Goal: Transaction & Acquisition: Purchase product/service

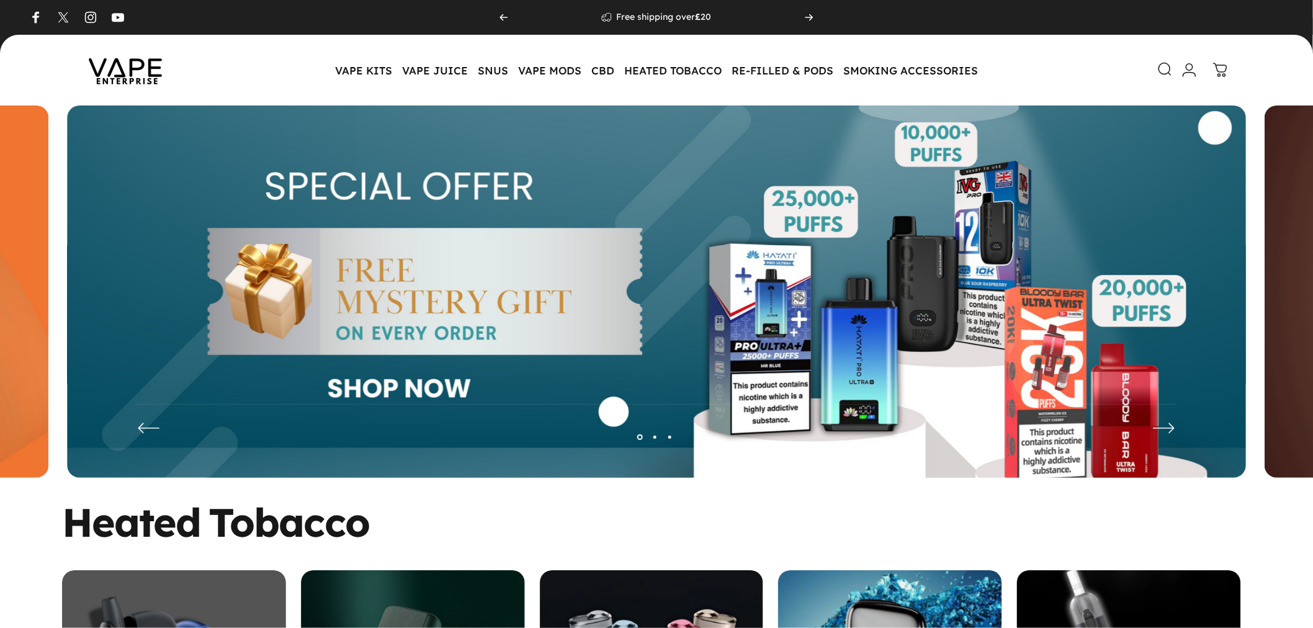
click at [1161, 66] on icon at bounding box center [1165, 69] width 15 height 15
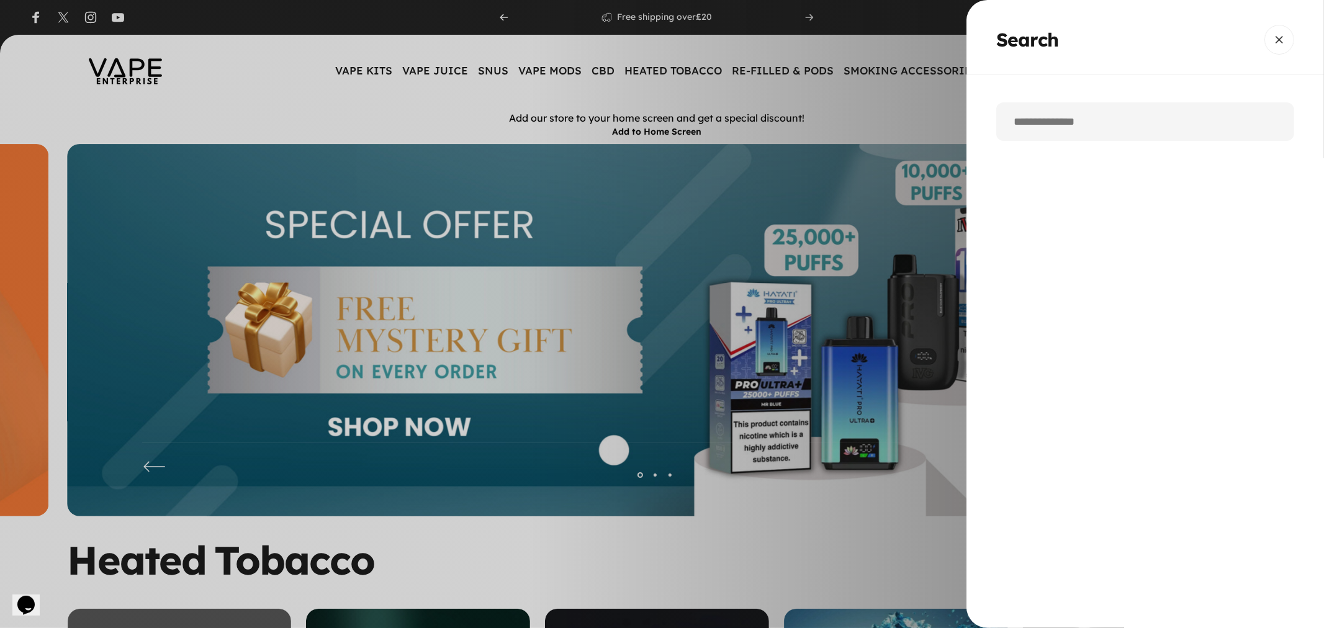
click at [1087, 125] on input "Search" at bounding box center [1145, 121] width 298 height 38
paste input "**********"
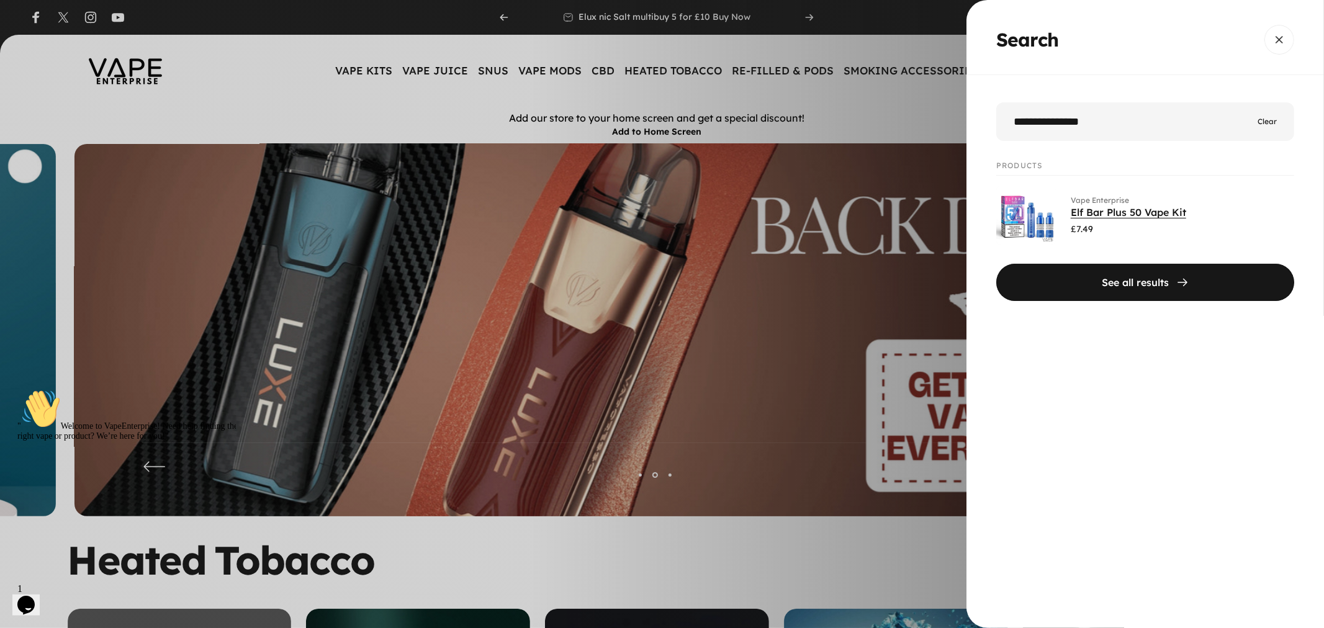
type input "**********"
click at [1080, 214] on link "Elf Bar Plus 50 Vape Kit" at bounding box center [1128, 212] width 115 height 12
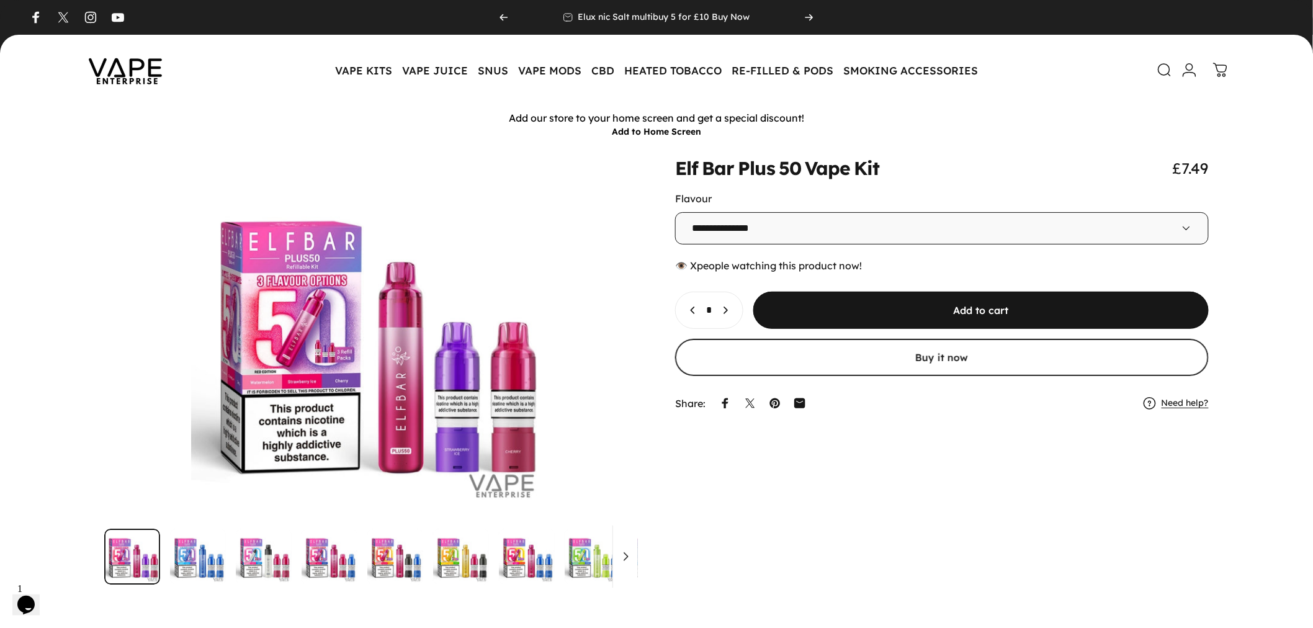
click at [151, 67] on img at bounding box center [126, 70] width 112 height 58
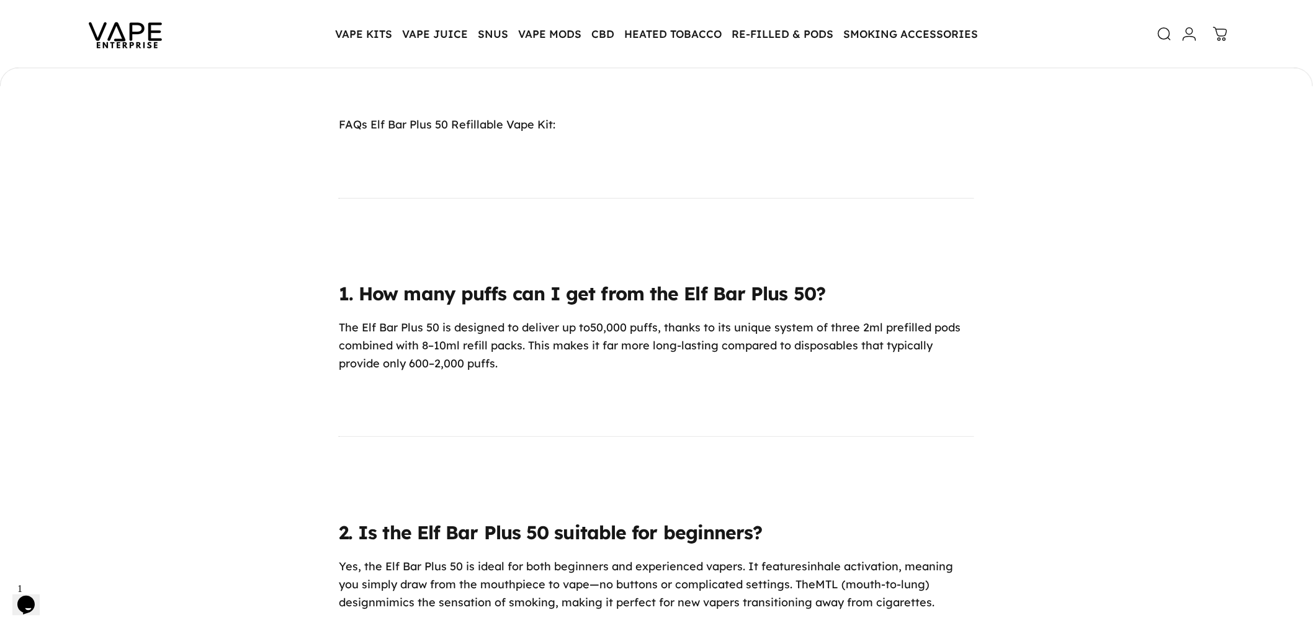
scroll to position [5723, 0]
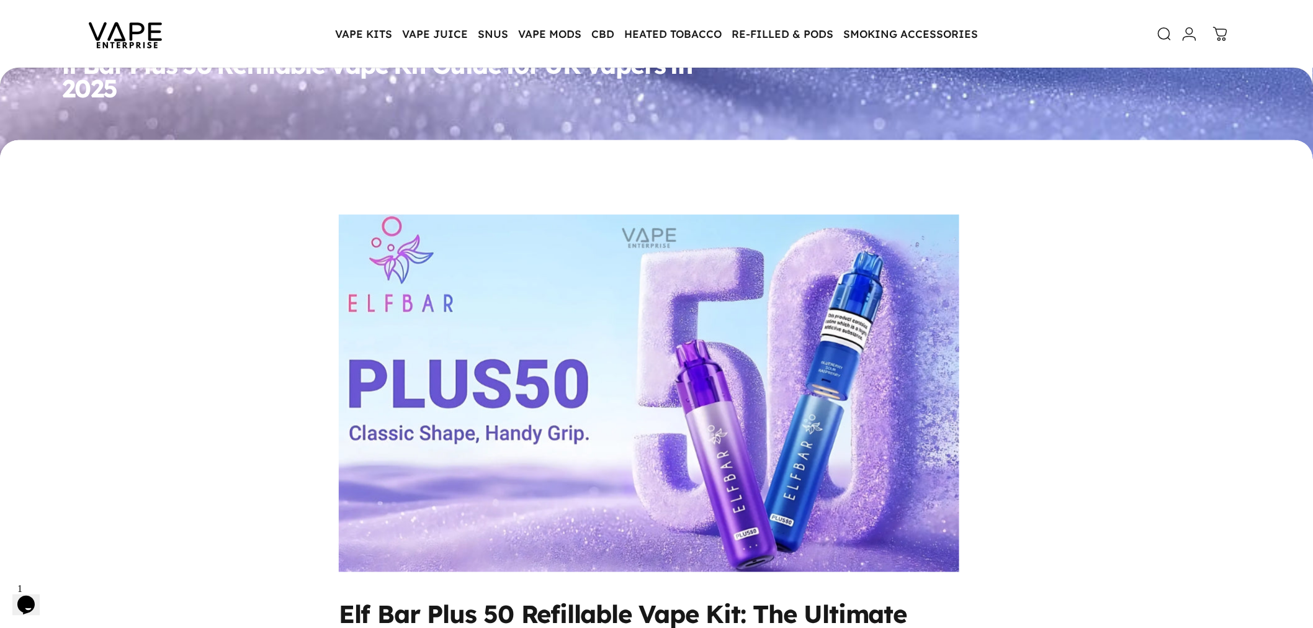
scroll to position [482, 0]
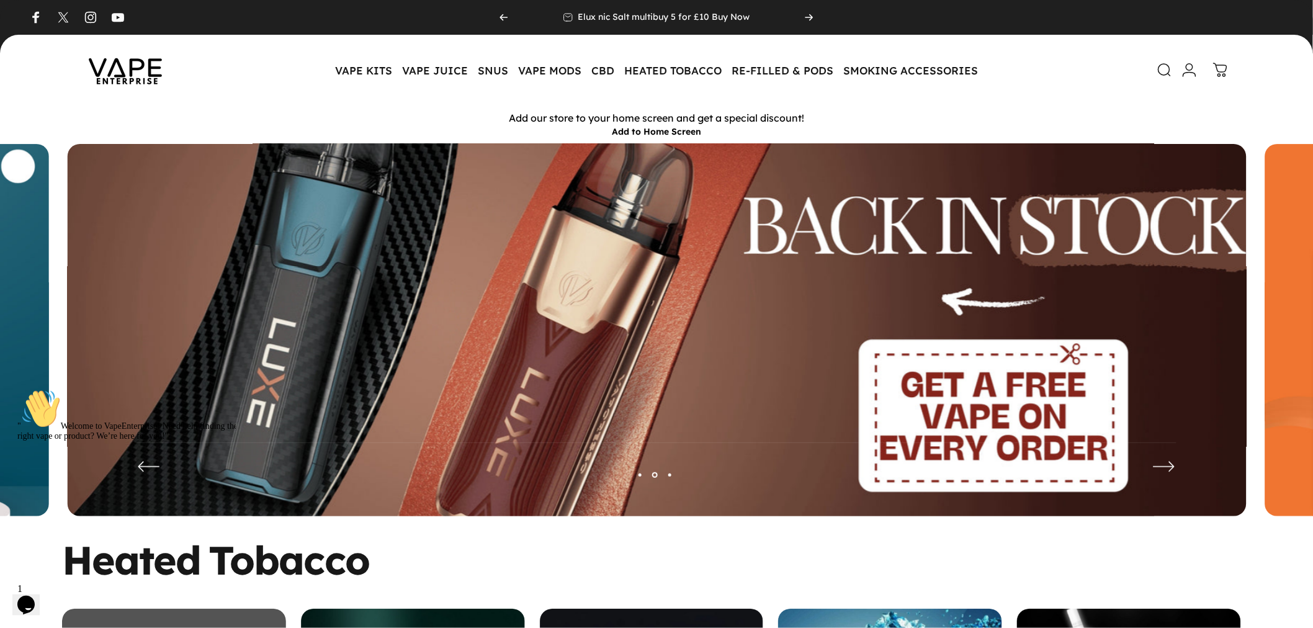
click at [1164, 71] on icon at bounding box center [1164, 70] width 15 height 15
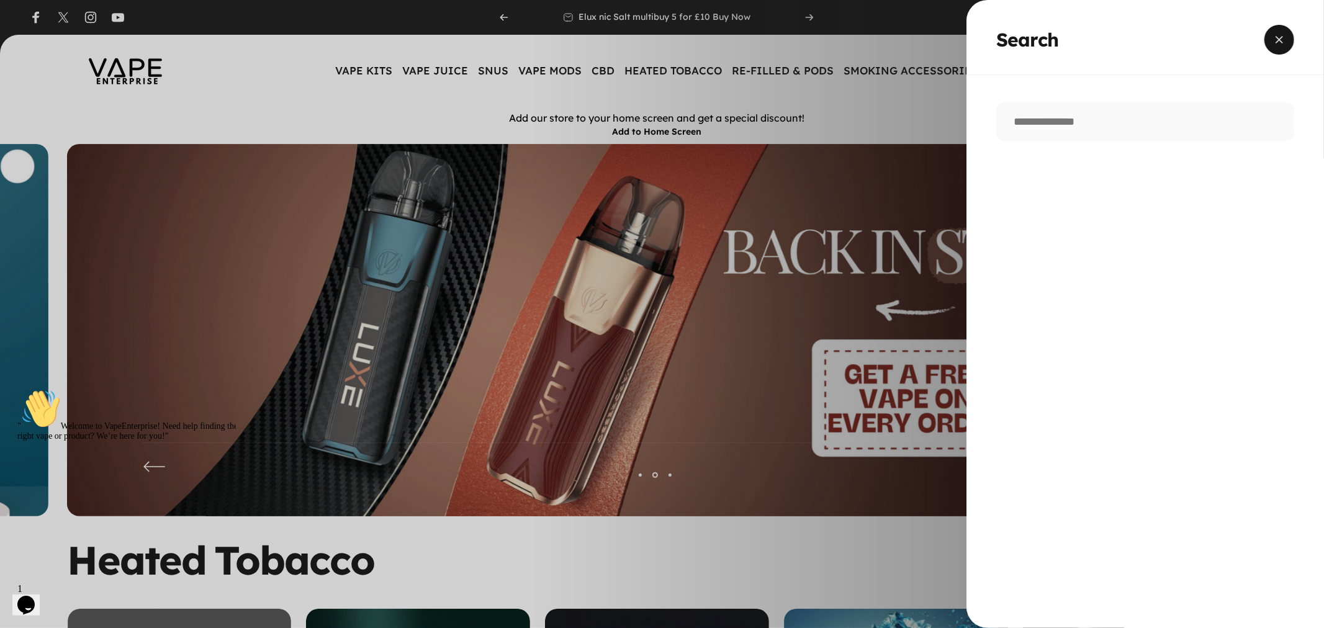
click at [1280, 41] on span "Close" at bounding box center [1279, 40] width 45 height 60
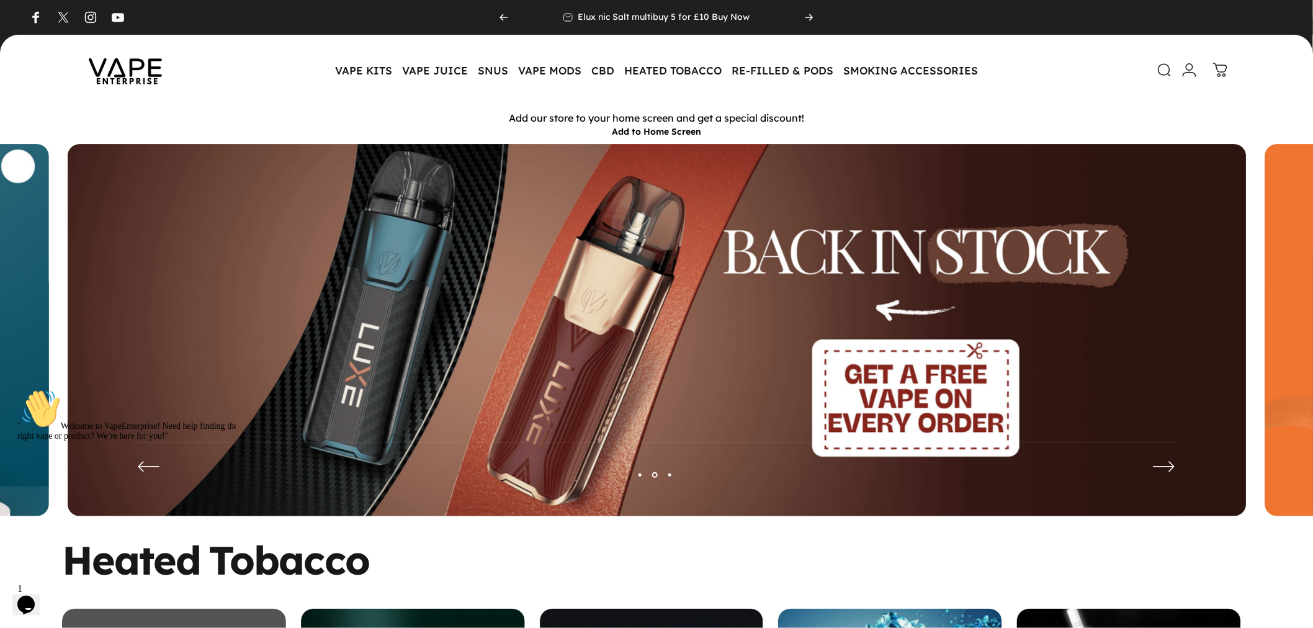
click at [1164, 70] on icon at bounding box center [1164, 70] width 15 height 15
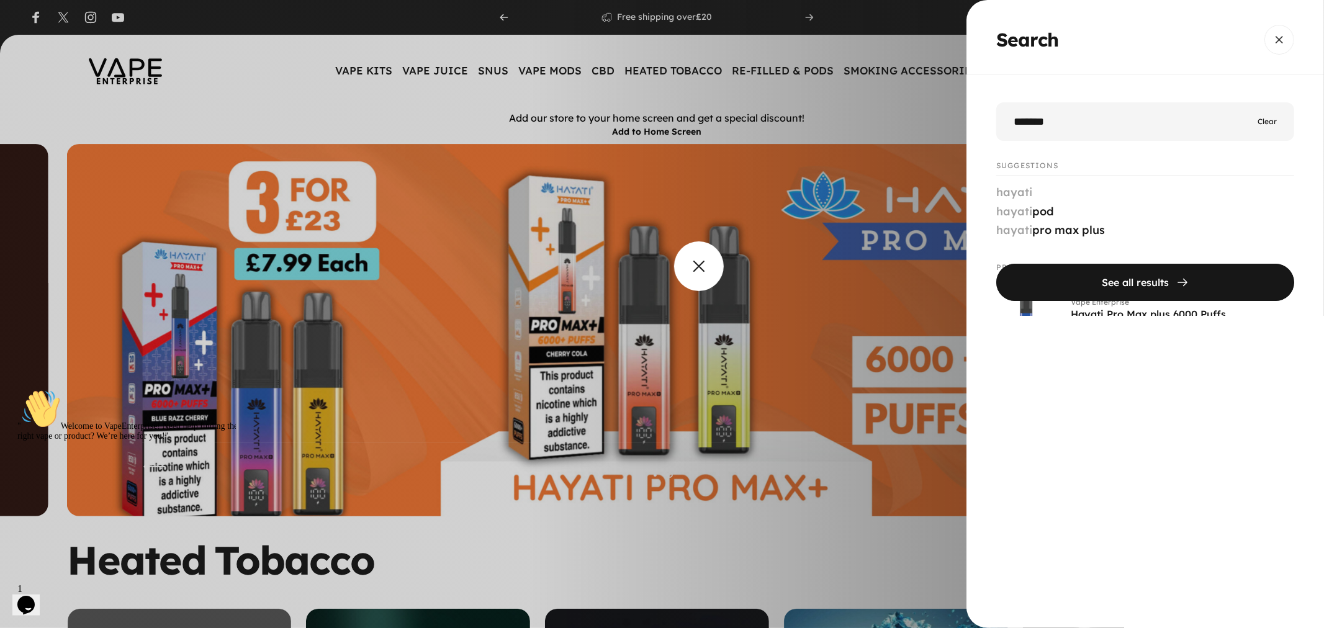
type input "******"
click at [660, 296] on overlay-element "Search" at bounding box center [662, 314] width 1324 height 628
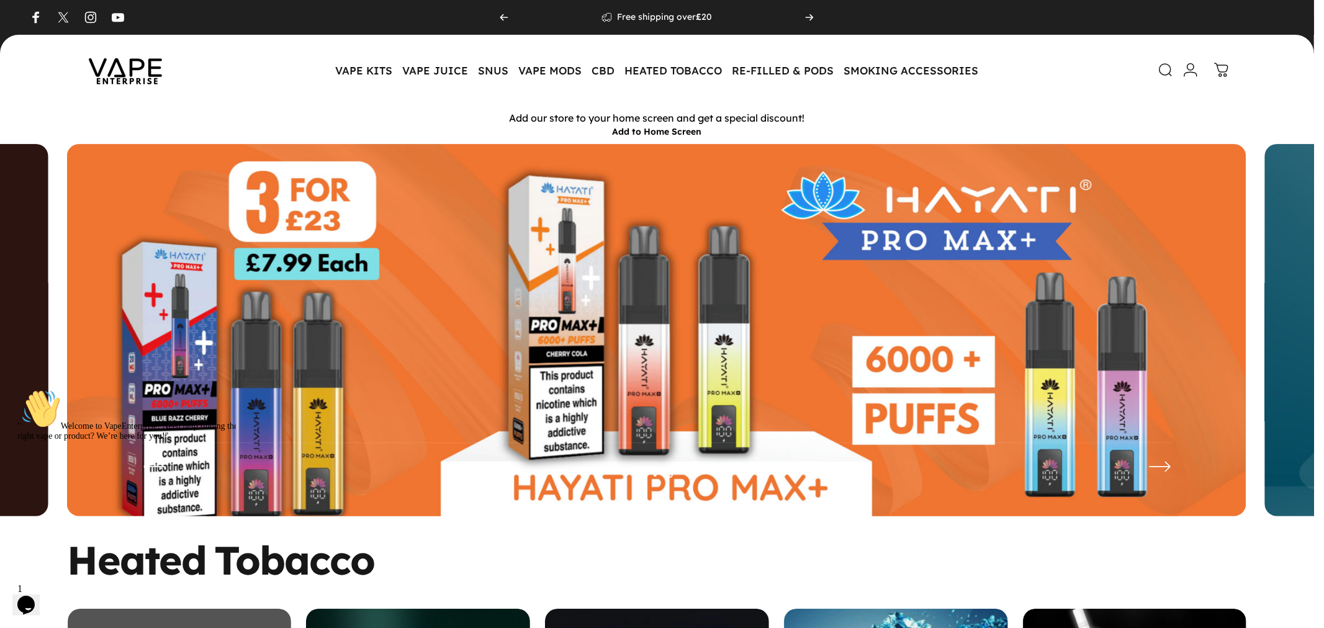
click at [664, 296] on img at bounding box center [656, 339] width 1179 height 391
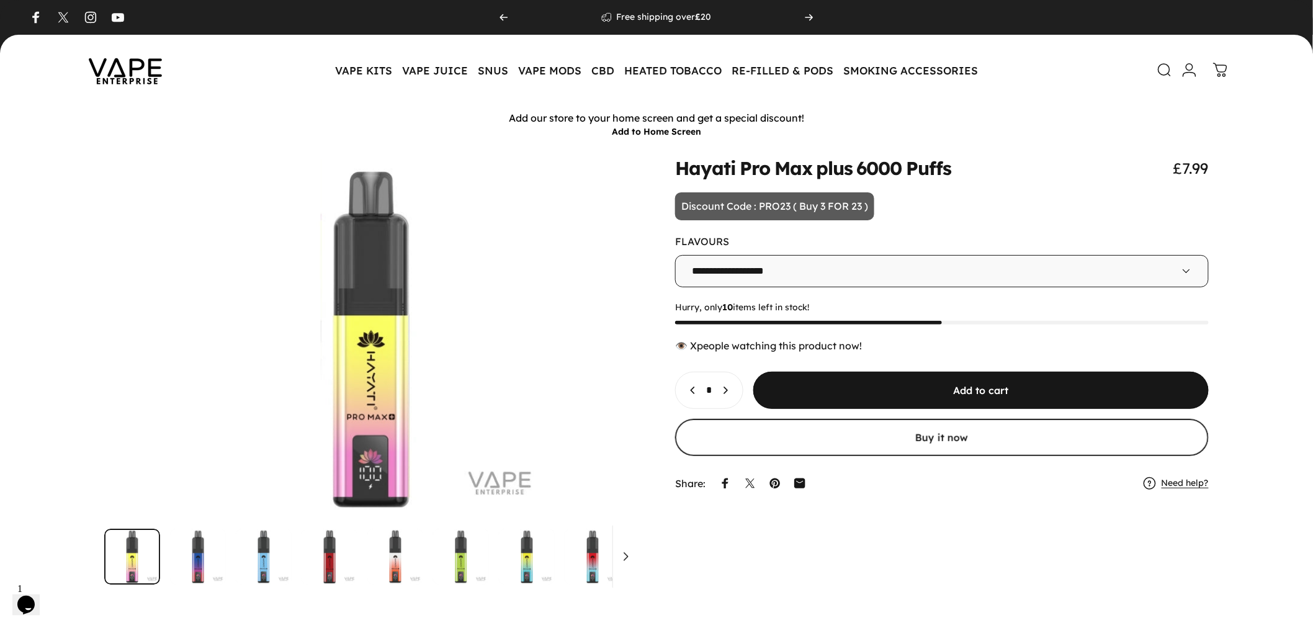
click at [821, 274] on select "**********" at bounding box center [942, 271] width 534 height 32
click at [925, 219] on animate-element "**********" at bounding box center [942, 327] width 534 height 337
drag, startPoint x: 673, startPoint y: 166, endPoint x: 850, endPoint y: 168, distance: 177.5
click at [850, 168] on div at bounding box center [657, 372] width 1254 height 426
copy split-words "Hayati Pro Max plus"
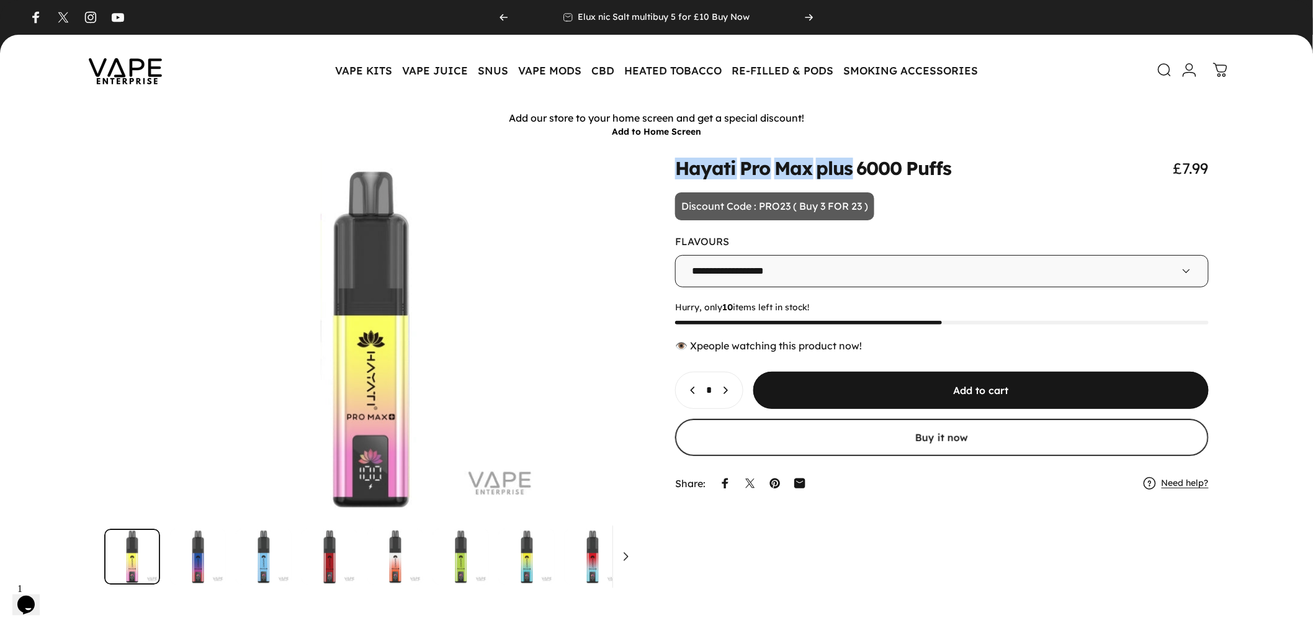
click at [921, 176] on animate-element "Puffs" at bounding box center [929, 168] width 46 height 19
drag, startPoint x: 675, startPoint y: 168, endPoint x: 857, endPoint y: 169, distance: 182.5
click at [857, 169] on split-words "Hayati Pro Max plus 6000 Puffs" at bounding box center [813, 168] width 277 height 18
copy split-words "Hayati Pro Max plus"
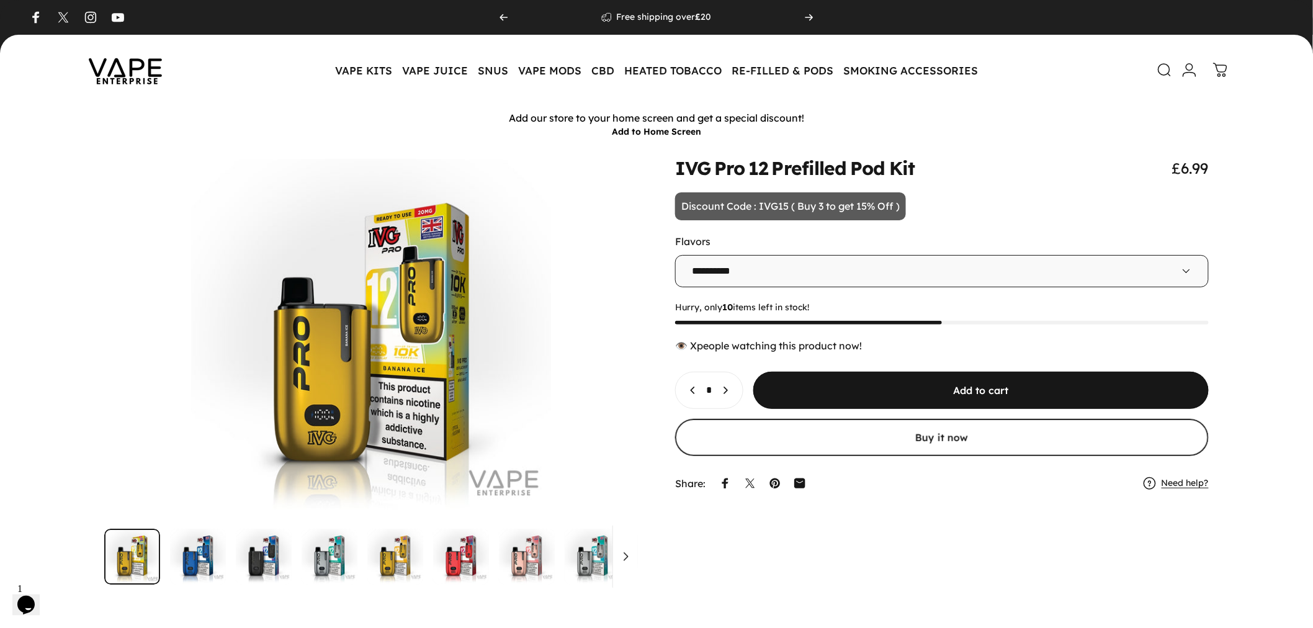
click at [1004, 164] on div "IVG Pro 12 Prefilled Pod Kit £6.99" at bounding box center [942, 168] width 534 height 19
drag, startPoint x: 665, startPoint y: 171, endPoint x: 914, endPoint y: 152, distance: 249.6
click at [914, 152] on div "IVG Pro 12 Prefilled Pod Kit" at bounding box center [656, 390] width 1313 height 493
copy split-words "IVG Pro 12 Prefilled Pod Kit"
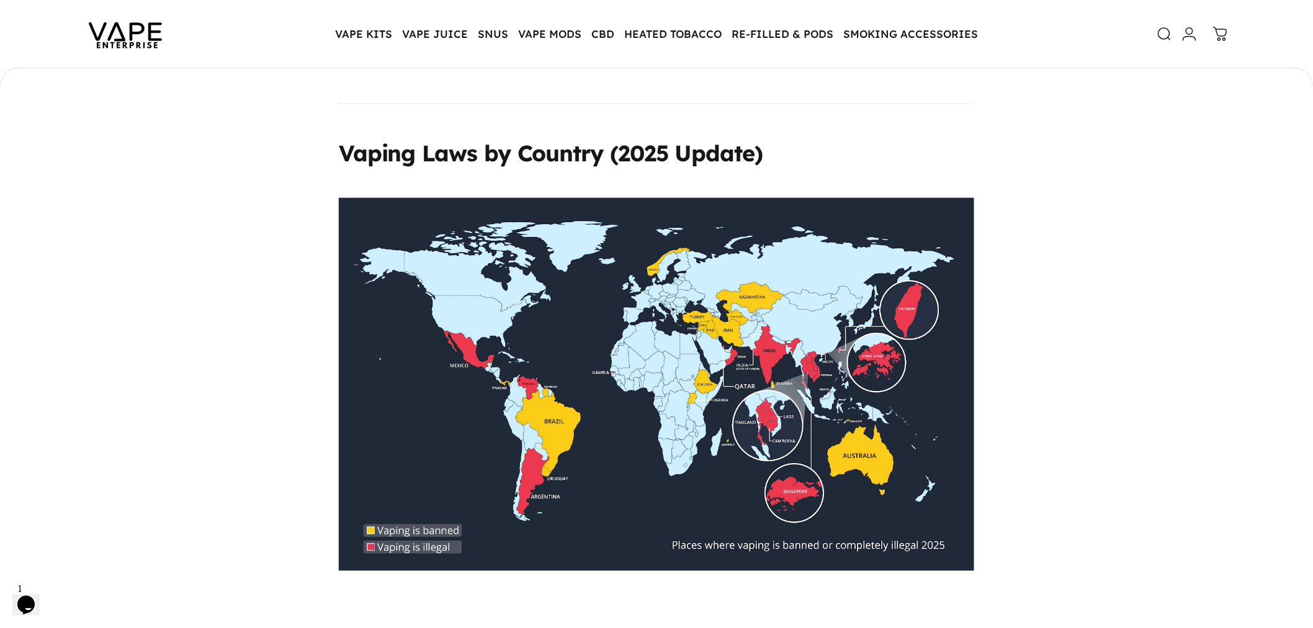
scroll to position [4344, 0]
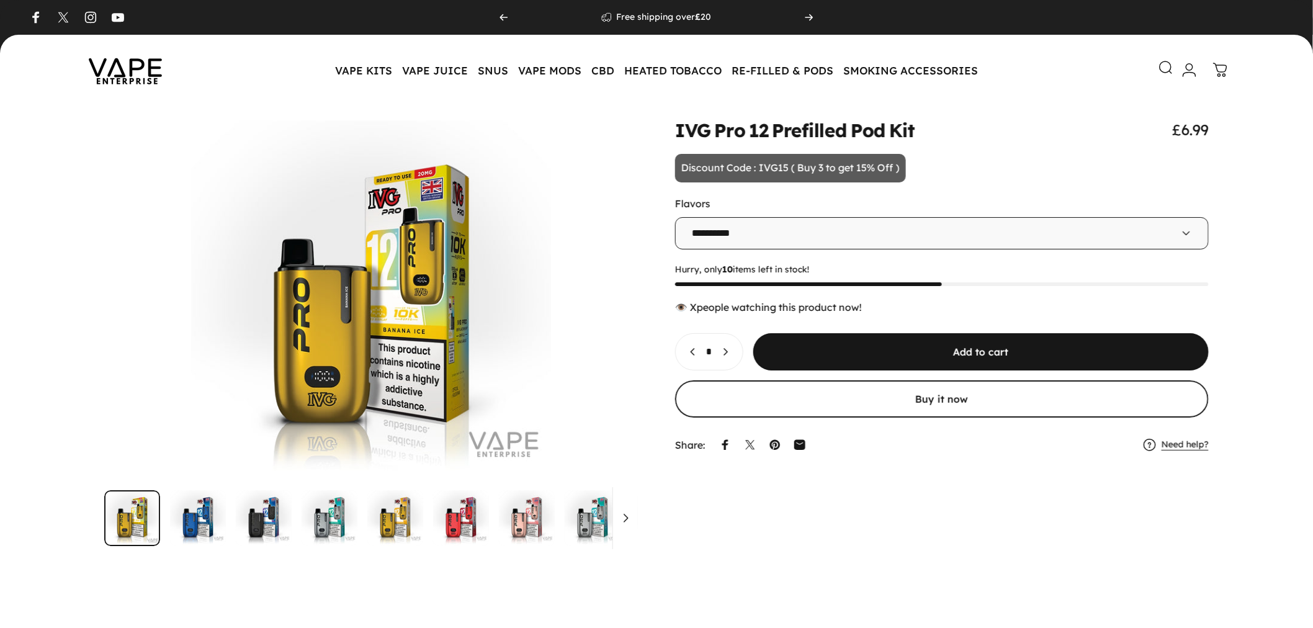
click at [1167, 56] on link "Search" at bounding box center [1159, 67] width 27 height 27
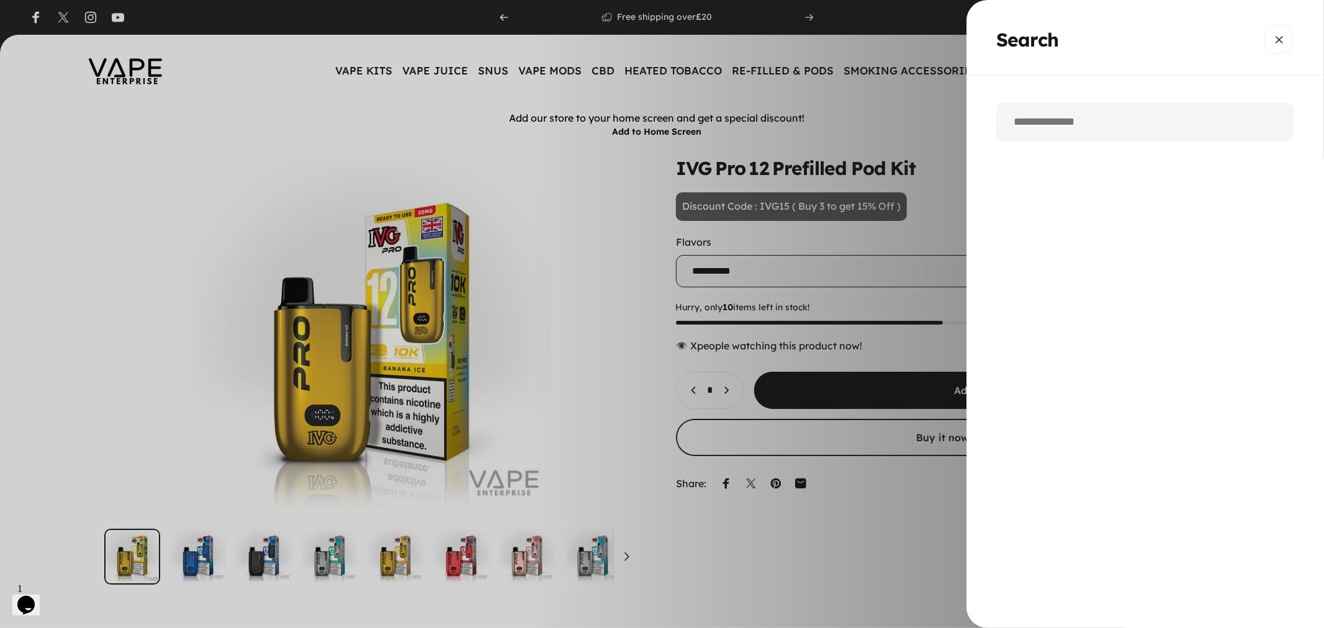
click at [1085, 127] on input "Search" at bounding box center [1145, 121] width 298 height 38
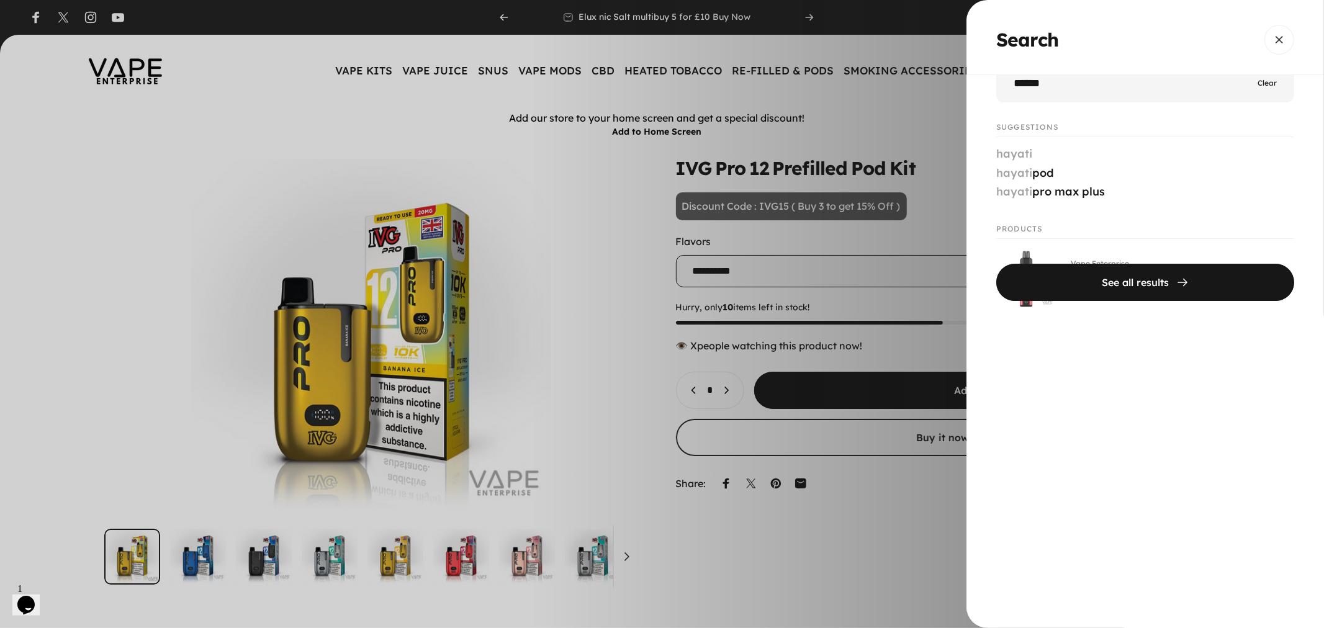
scroll to position [69, 0]
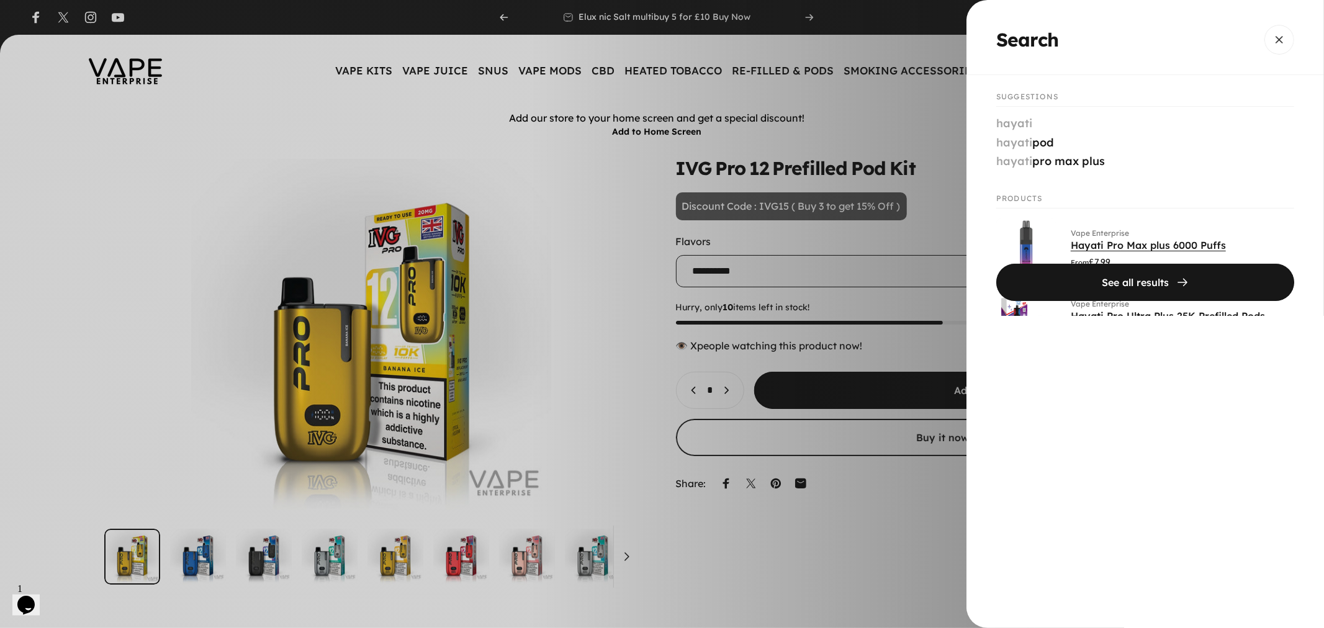
type input "******"
click at [1089, 243] on link "Hayati Pro Max plus 6000 Puffs" at bounding box center [1148, 245] width 155 height 12
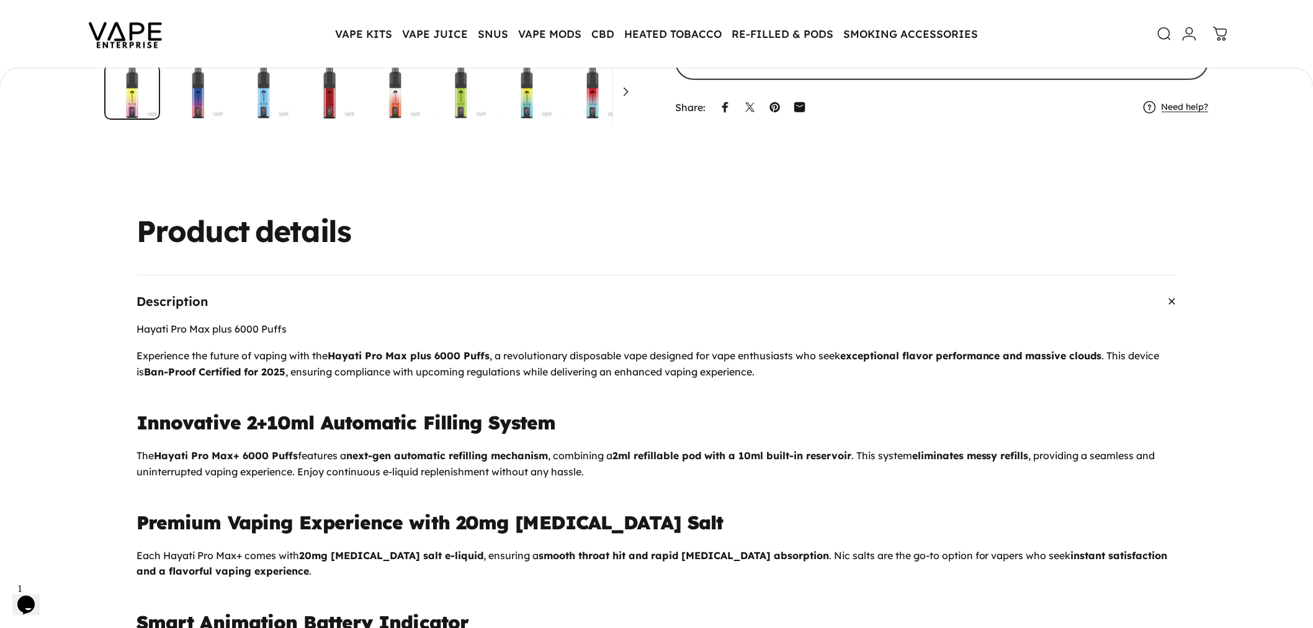
scroll to position [480, 0]
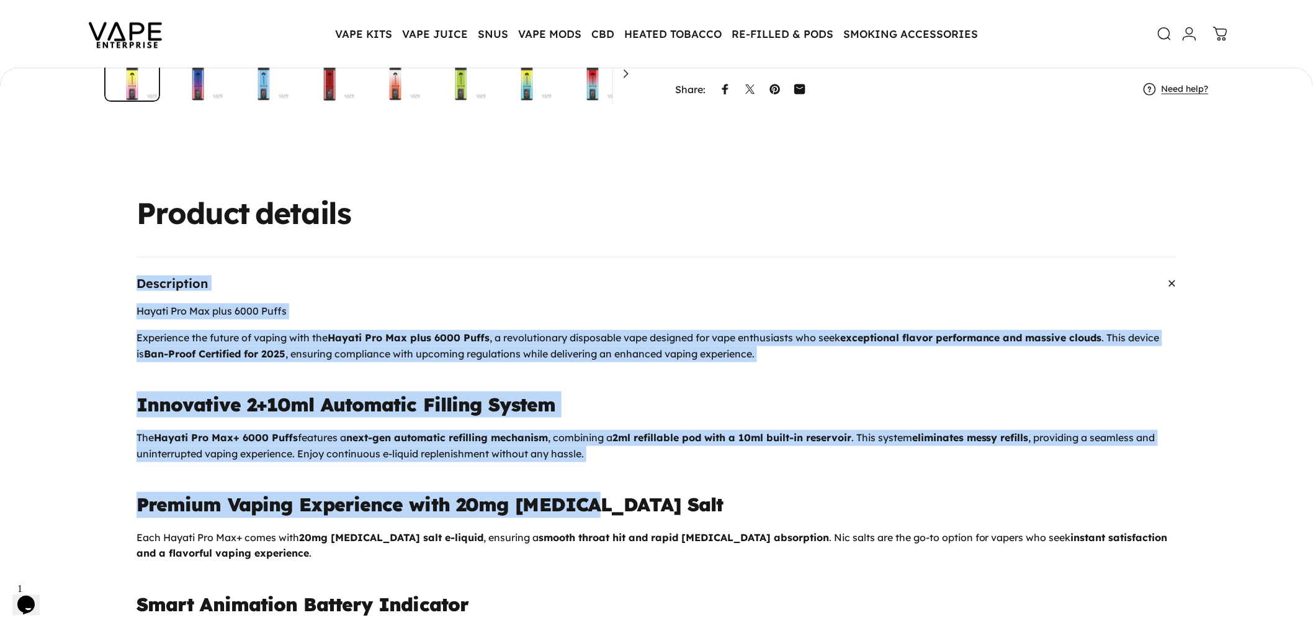
drag, startPoint x: 151, startPoint y: 313, endPoint x: 579, endPoint y: 480, distance: 459.4
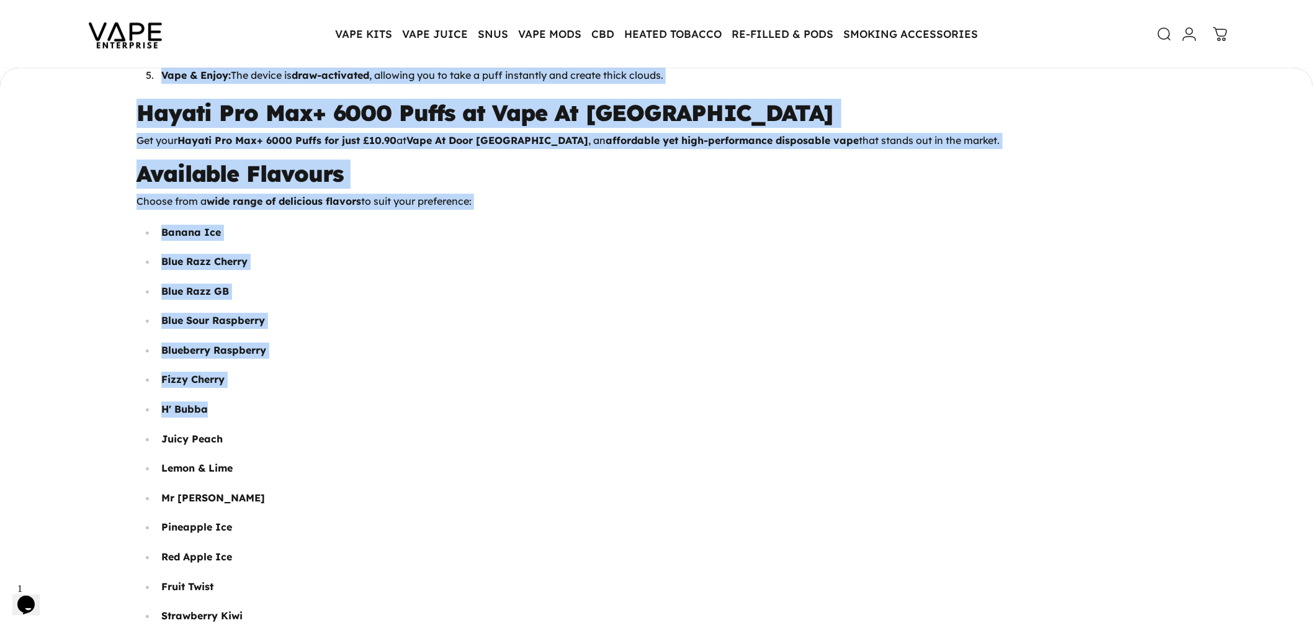
scroll to position [1445, 0]
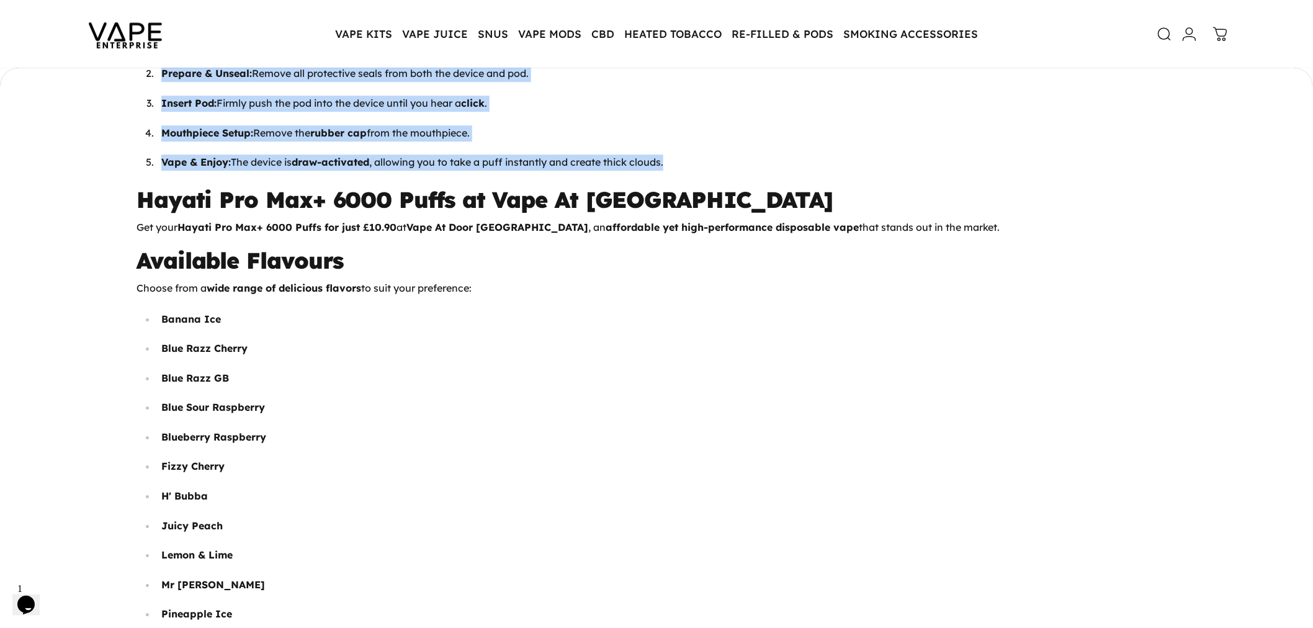
drag, startPoint x: 140, startPoint y: 338, endPoint x: 693, endPoint y: 163, distance: 580.0
copy div "Experience the future of vaping with the Hayati Pro Max plus 6000 Puffs , a rev…"
click at [699, 159] on p "Vape & Enjoy: The device is draw-activated , allowing you to take a puff instan…" at bounding box center [668, 163] width 1015 height 16
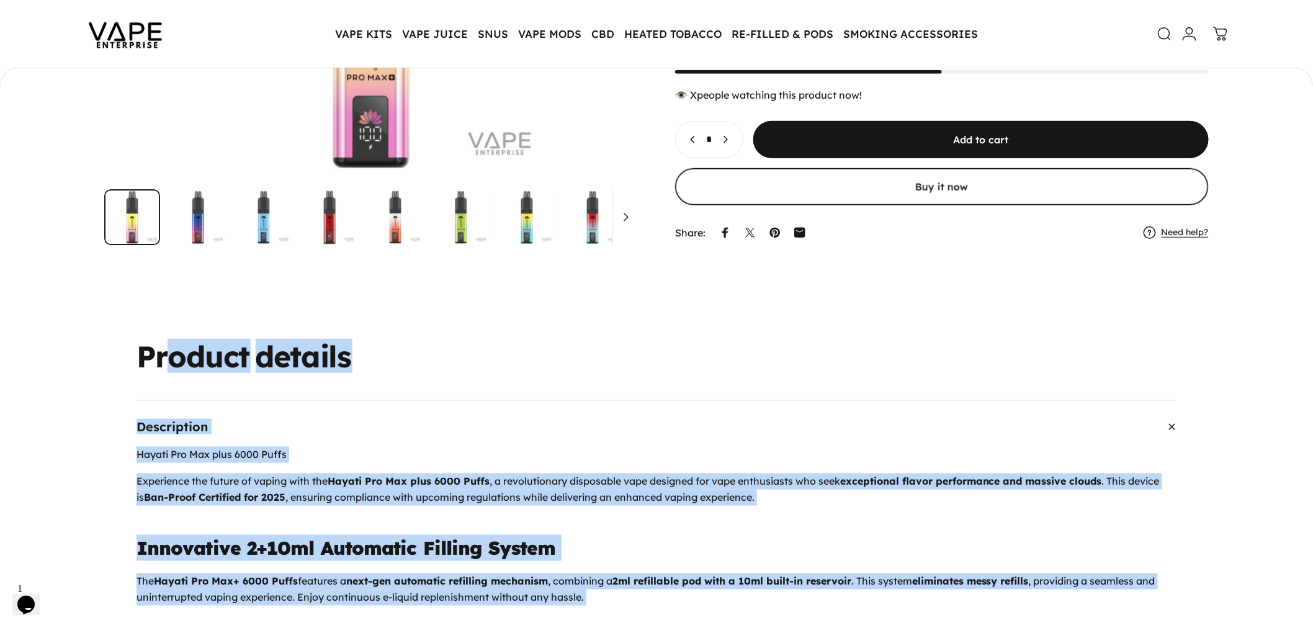
scroll to position [343, 0]
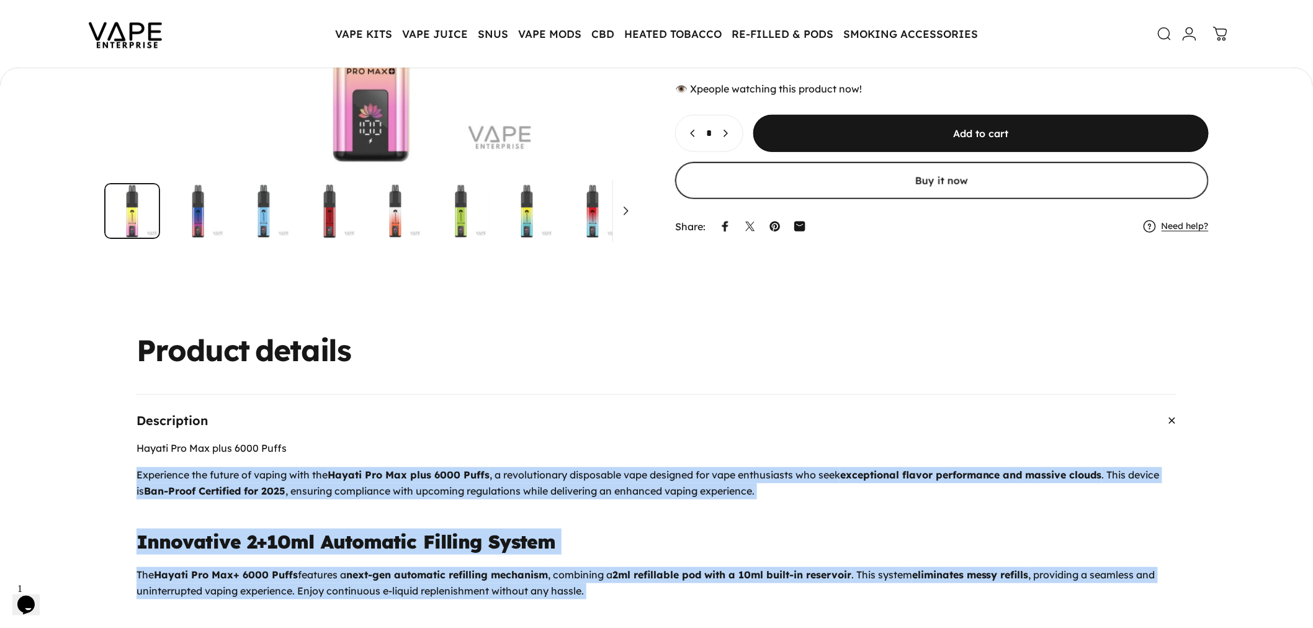
drag, startPoint x: 703, startPoint y: 159, endPoint x: 140, endPoint y: 474, distance: 644.3
copy div "Experience the future of vaping with the Hayati Pro Max plus 6000 Puffs , a rev…"
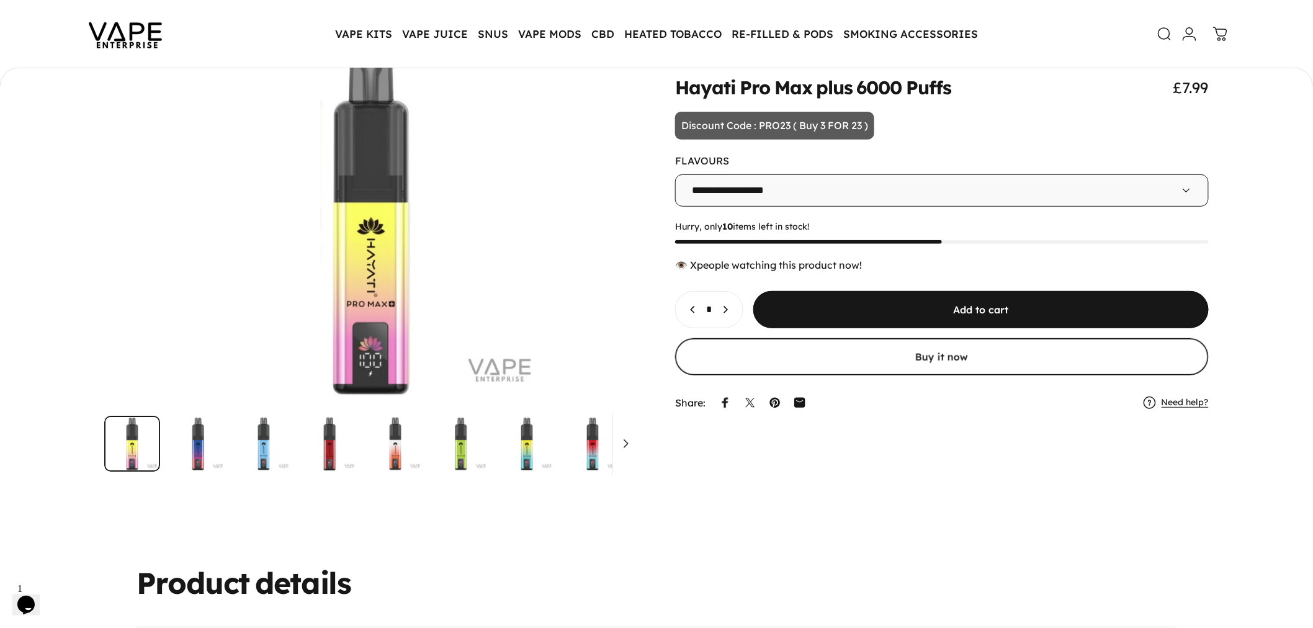
scroll to position [0, 0]
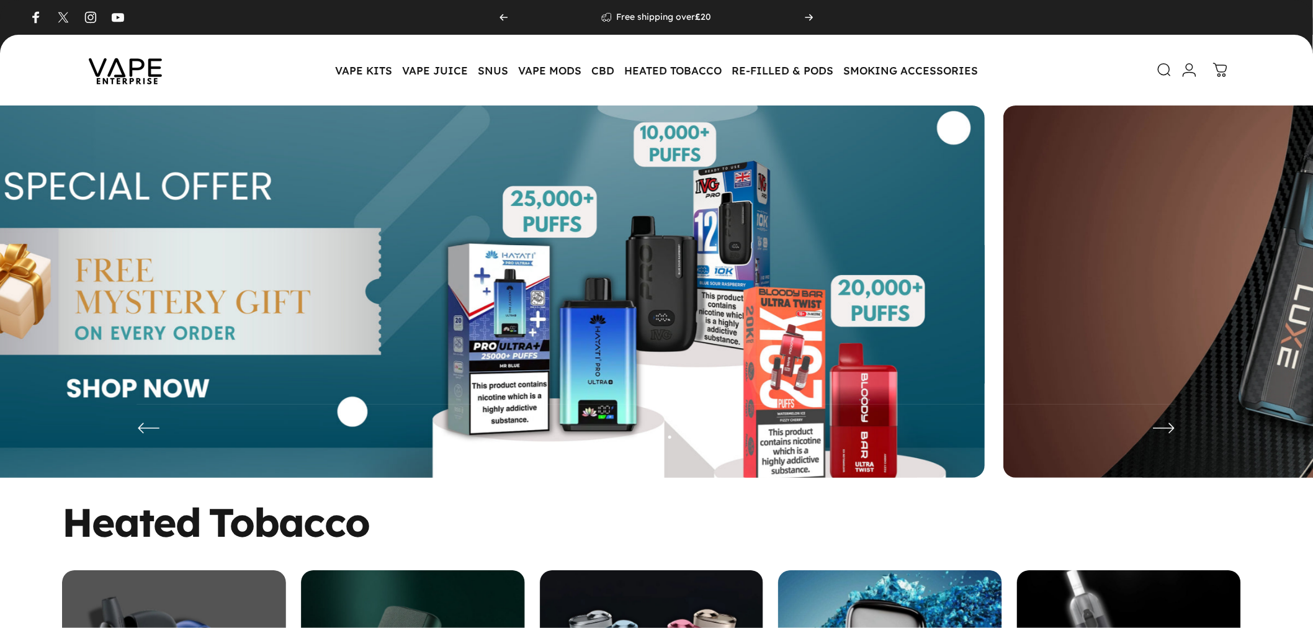
click at [685, 261] on img at bounding box center [395, 301] width 1179 height 391
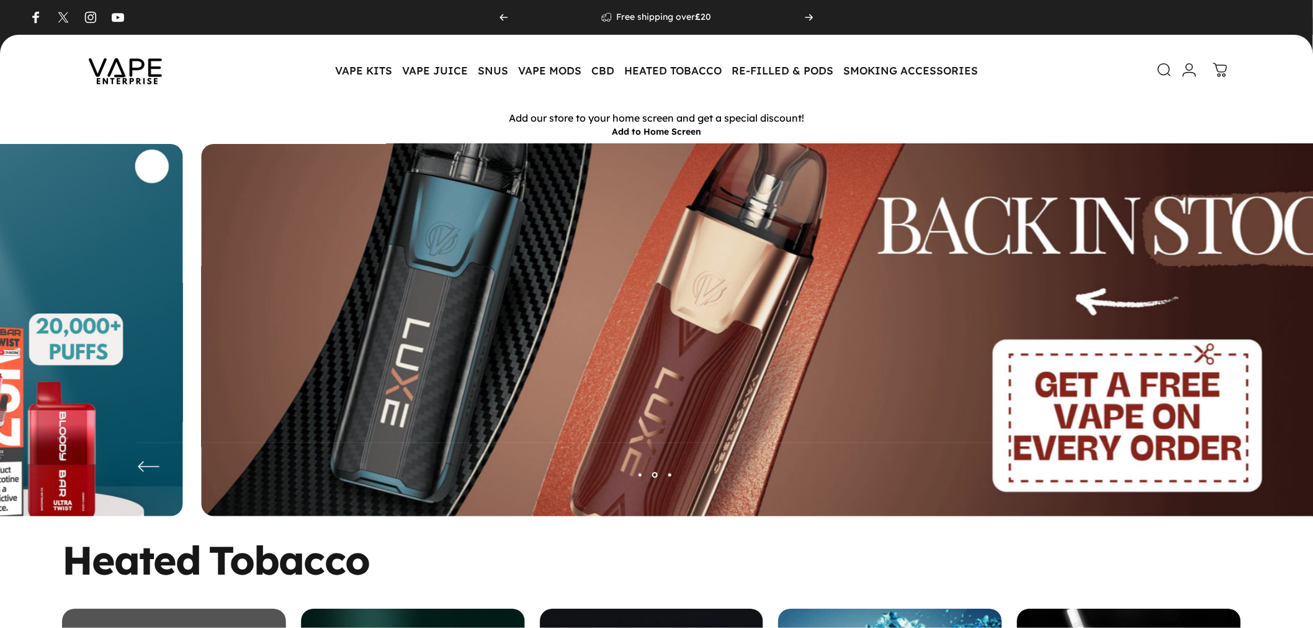
click at [433, 236] on img at bounding box center [791, 339] width 1533 height 508
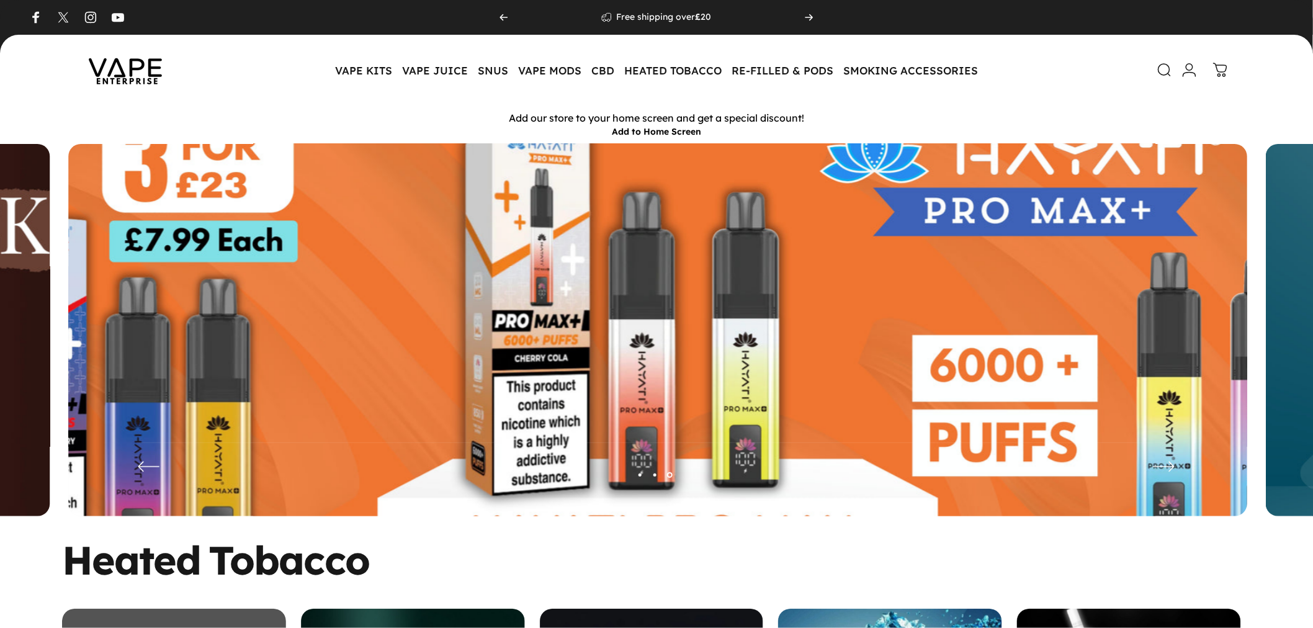
click at [311, 189] on img at bounding box center [657, 339] width 1533 height 508
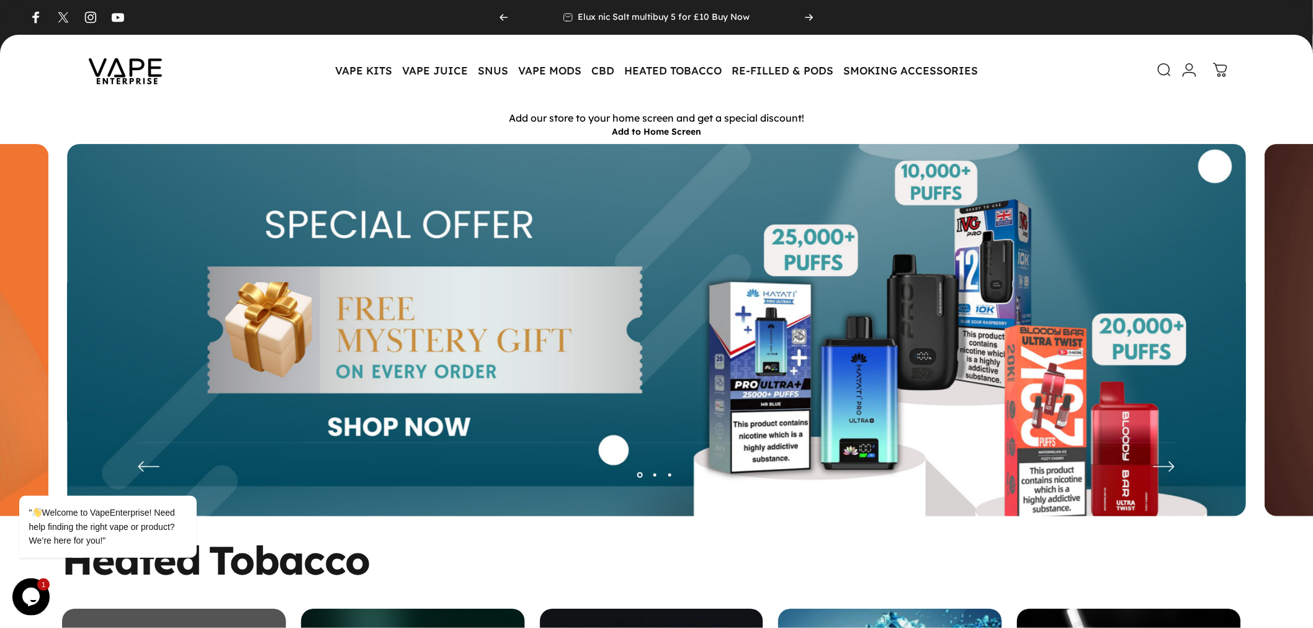
click at [1168, 71] on icon at bounding box center [1164, 70] width 15 height 15
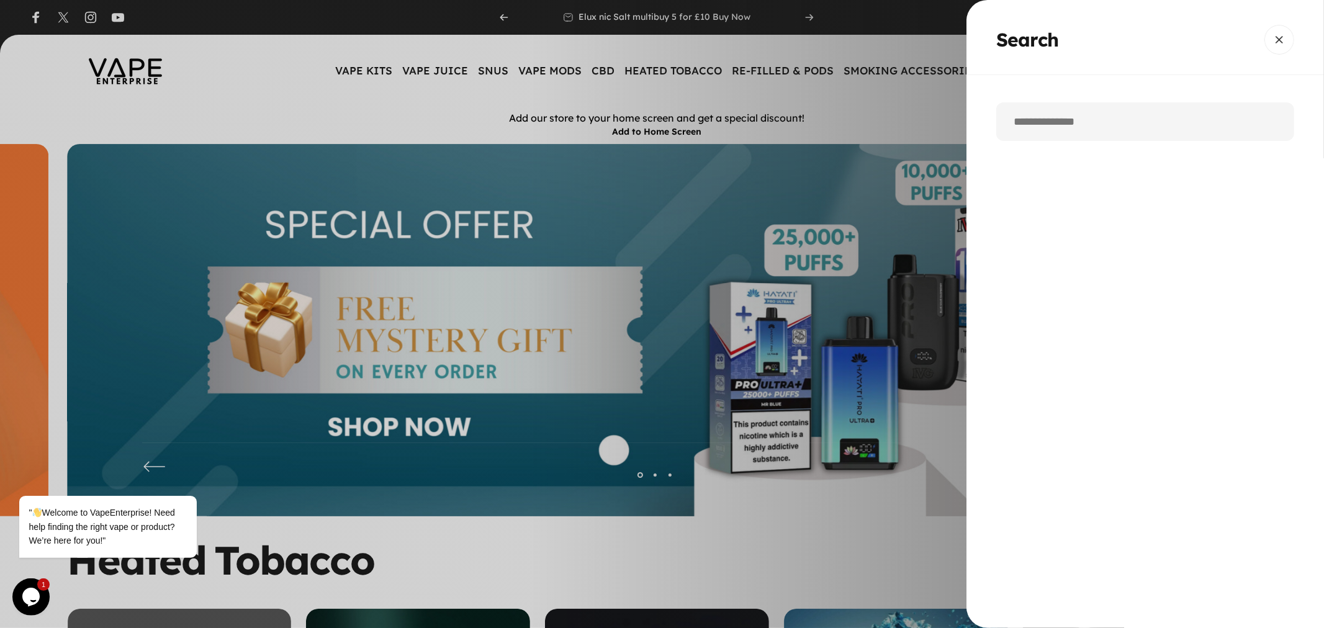
click at [1084, 125] on input "Search" at bounding box center [1145, 121] width 298 height 38
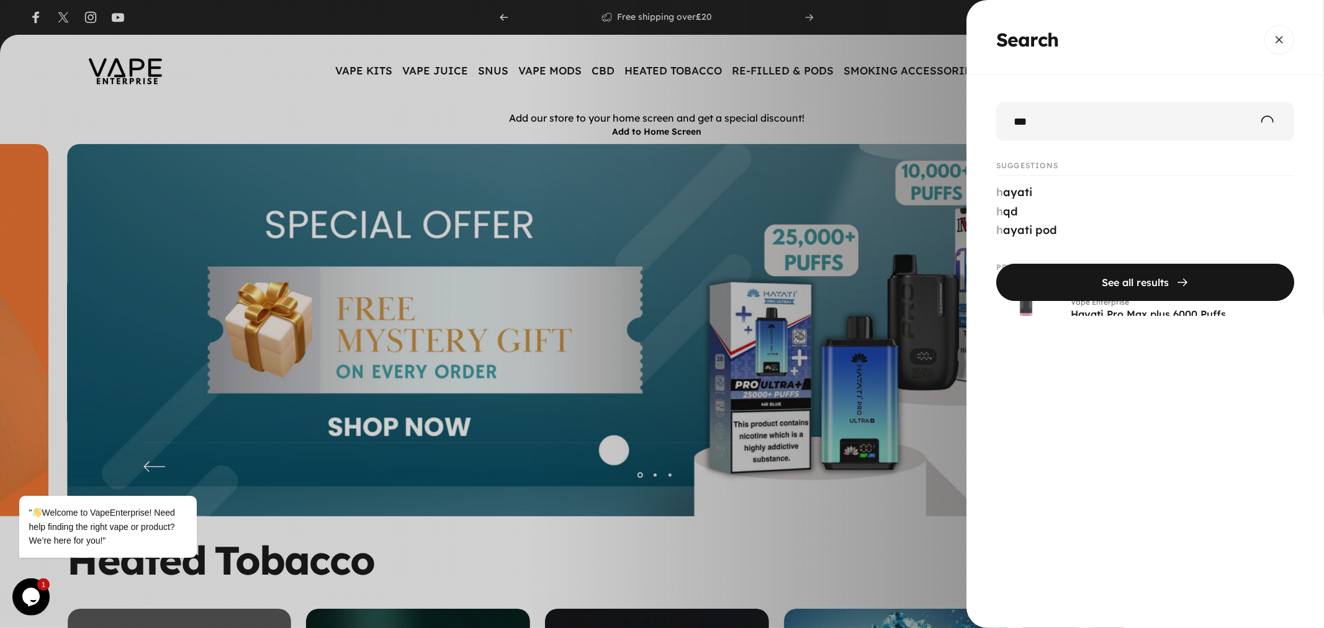
type input "***"
click at [996, 264] on button "See all results" at bounding box center [1145, 282] width 298 height 37
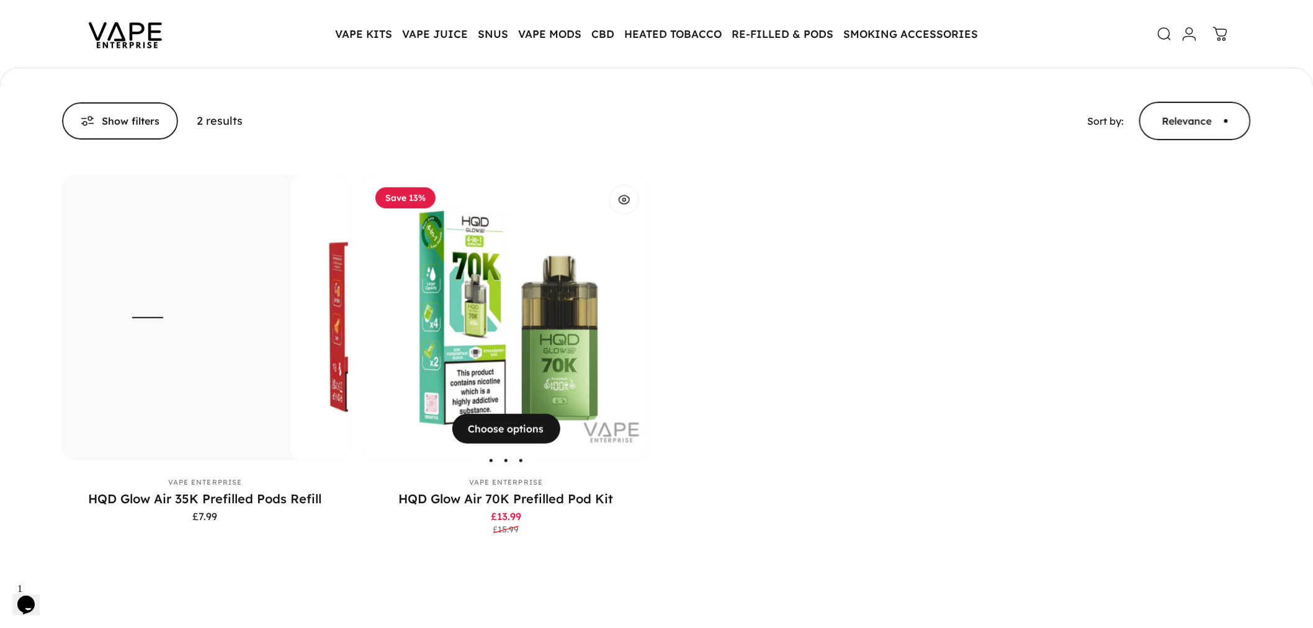
scroll to position [204, 0]
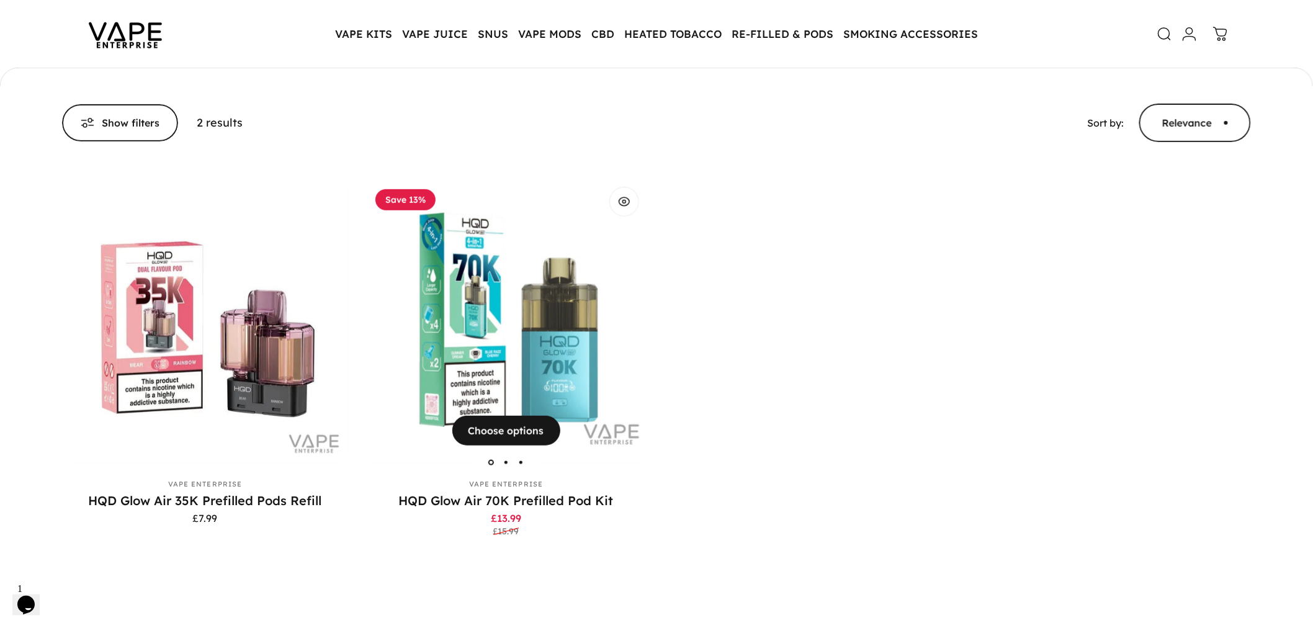
click at [444, 309] on img "HQD Glow Air 70K Prefilled Pod Kit" at bounding box center [506, 320] width 286 height 286
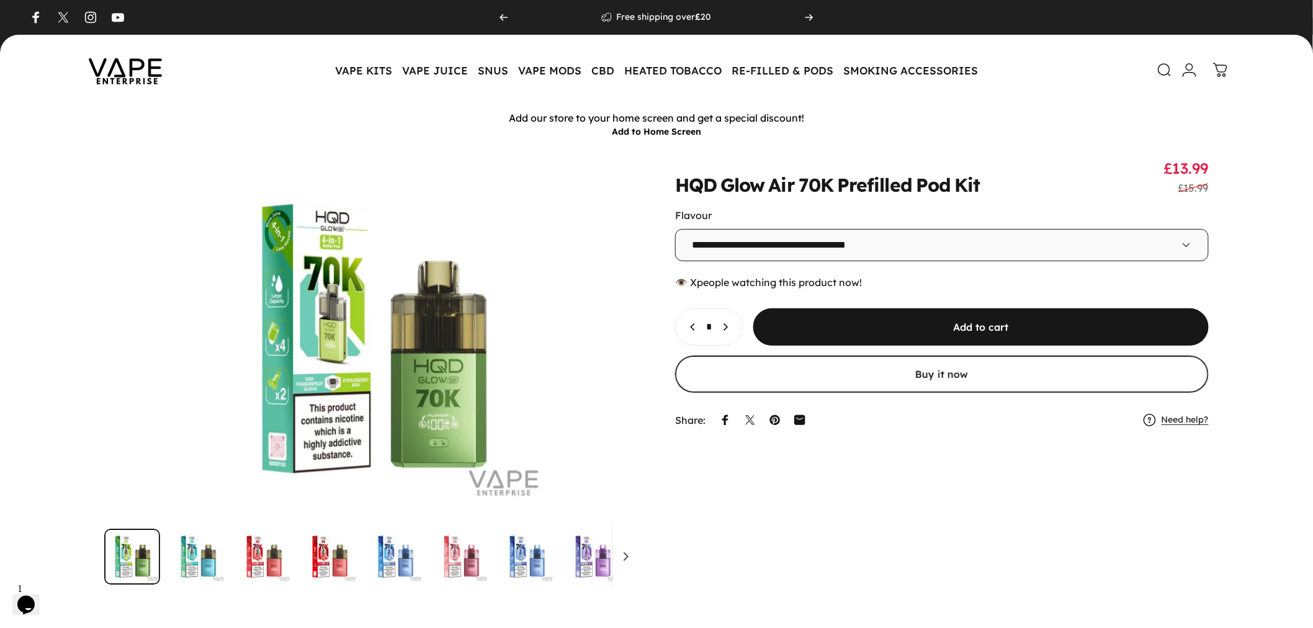
click at [945, 250] on select "**********" at bounding box center [942, 245] width 534 height 32
click at [1163, 153] on div "**********" at bounding box center [656, 390] width 1313 height 493
click at [732, 324] on icon "Increase quantity for HQD Glow Air 70K Prefilled Pod Kit" at bounding box center [725, 327] width 12 height 12
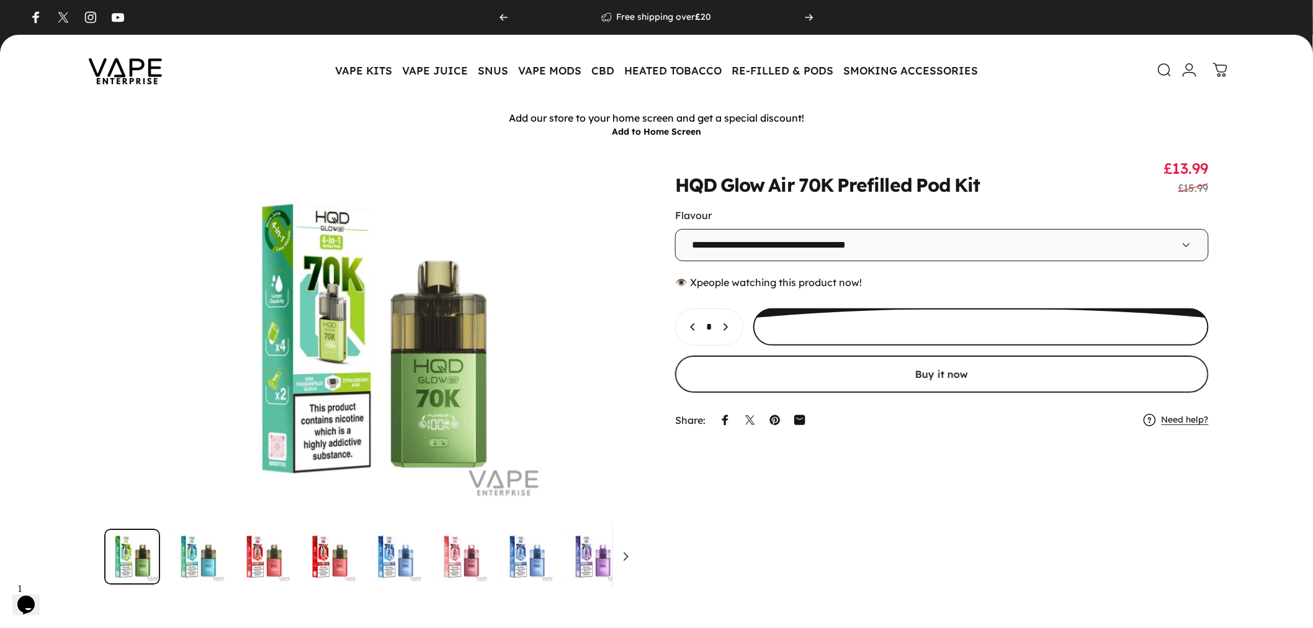
click at [732, 324] on icon "Increase quantity for HQD Glow Air 70K Prefilled Pod Kit" at bounding box center [725, 327] width 12 height 12
type input "*"
click at [920, 321] on span "submit" at bounding box center [981, 327] width 683 height 74
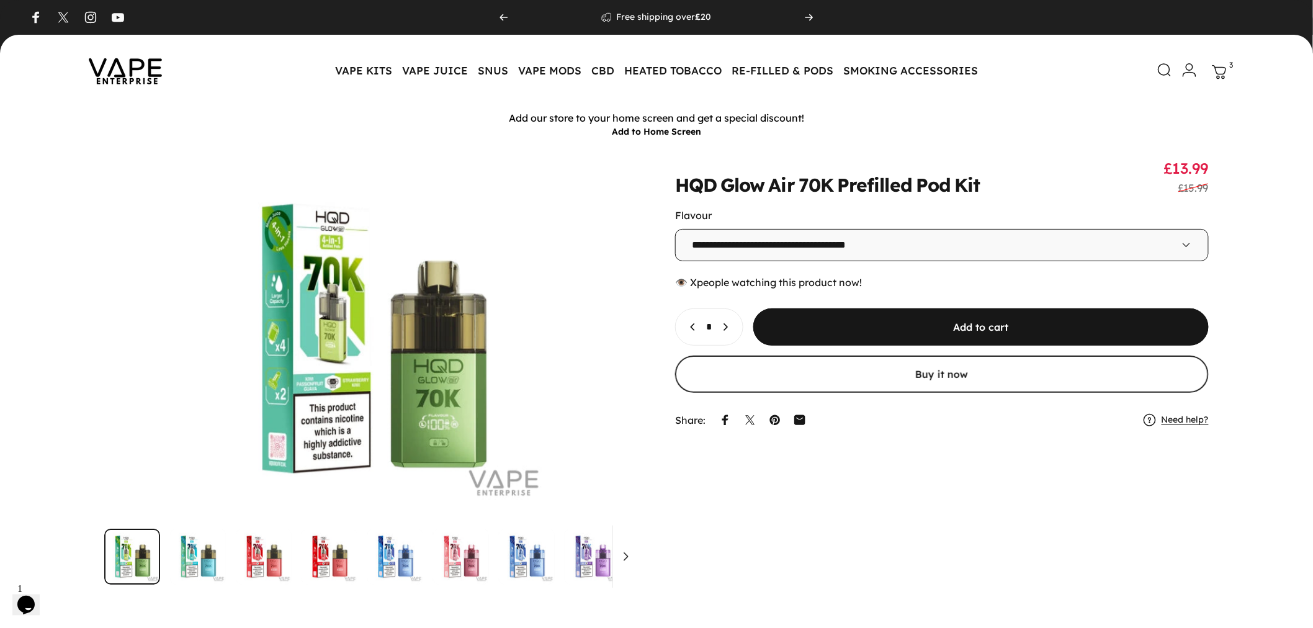
click at [1217, 81] on link "Cart 3" at bounding box center [1219, 72] width 27 height 27
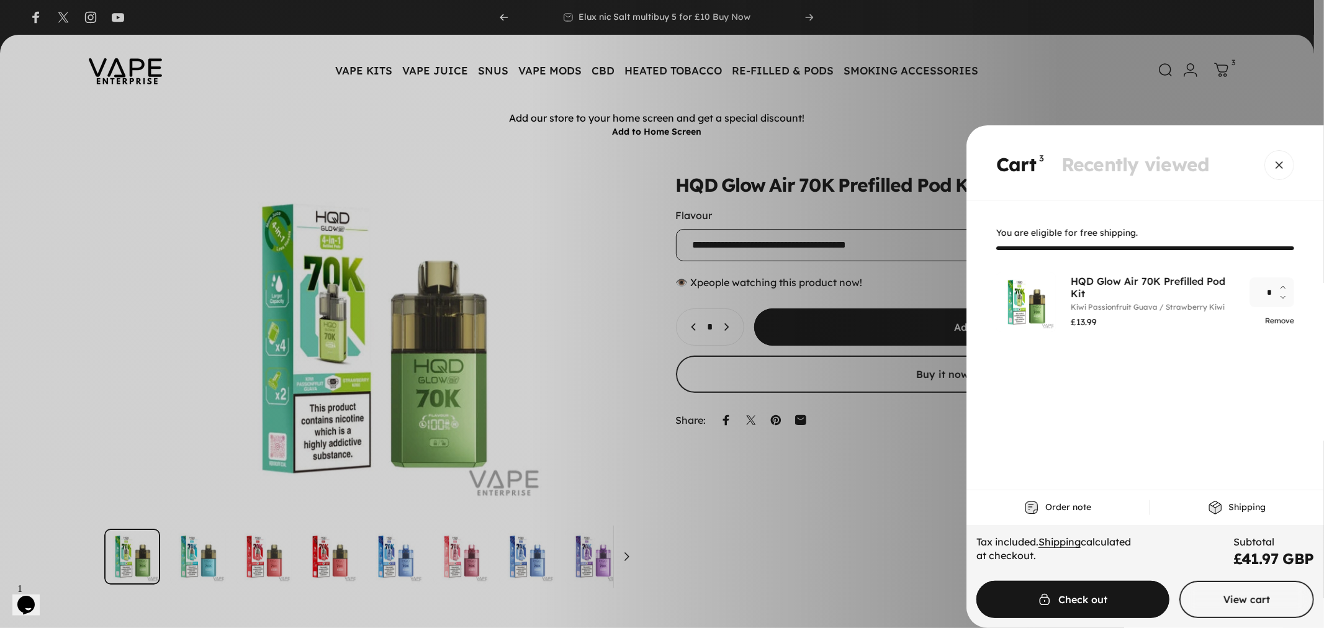
click at [1274, 321] on link "Remove" at bounding box center [1279, 320] width 29 height 9
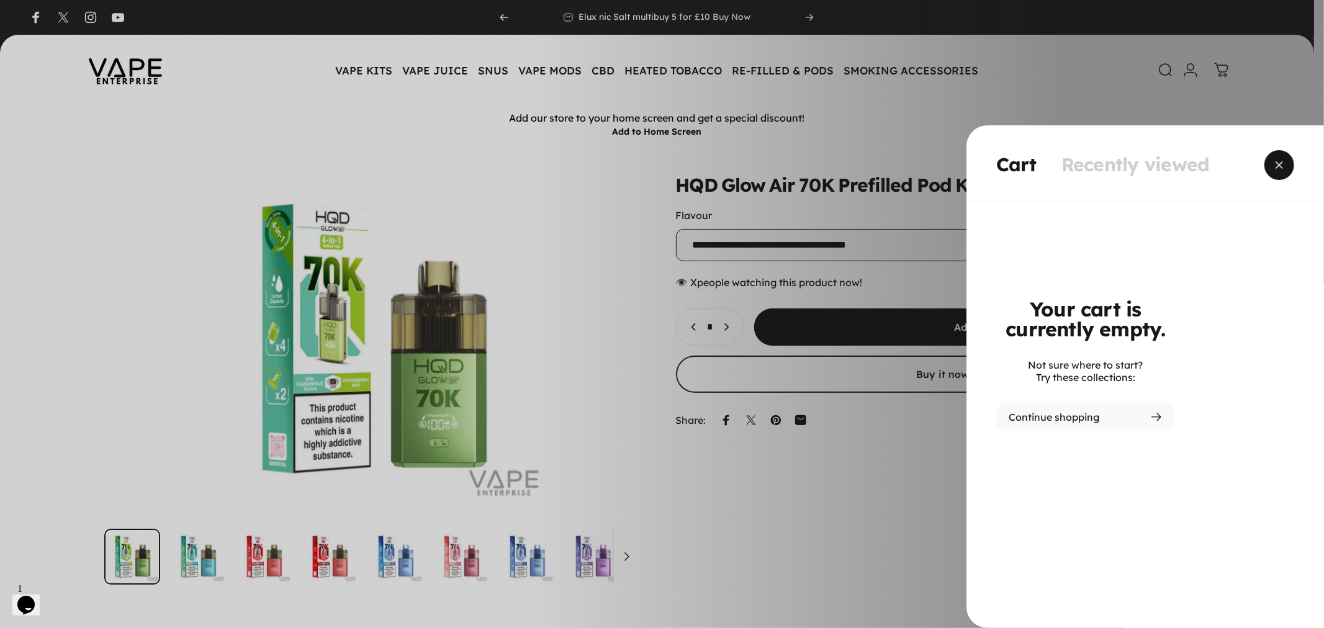
click at [1285, 164] on span "Close" at bounding box center [1279, 165] width 45 height 60
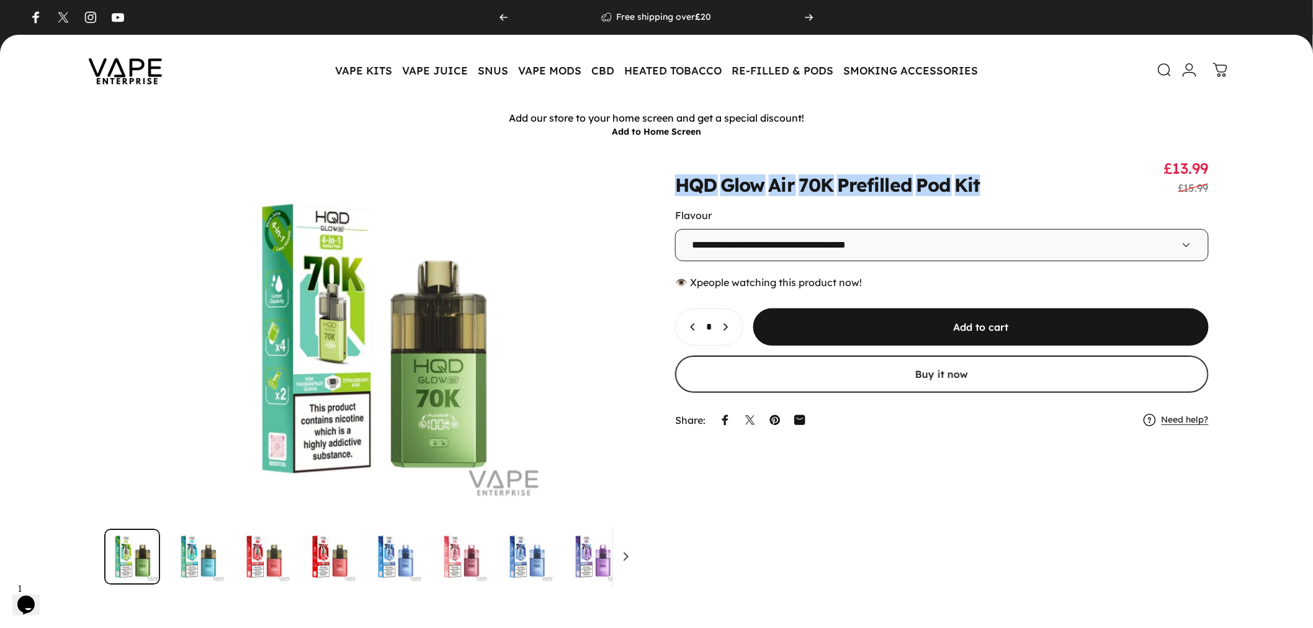
drag, startPoint x: 745, startPoint y: 188, endPoint x: 994, endPoint y: 184, distance: 249.5
click at [994, 184] on div "**********" at bounding box center [657, 372] width 1254 height 426
copy split-words "HQD Glow Air 70K Prefilled Pod Kit"
click at [1034, 207] on animate-element "**********" at bounding box center [942, 296] width 534 height 274
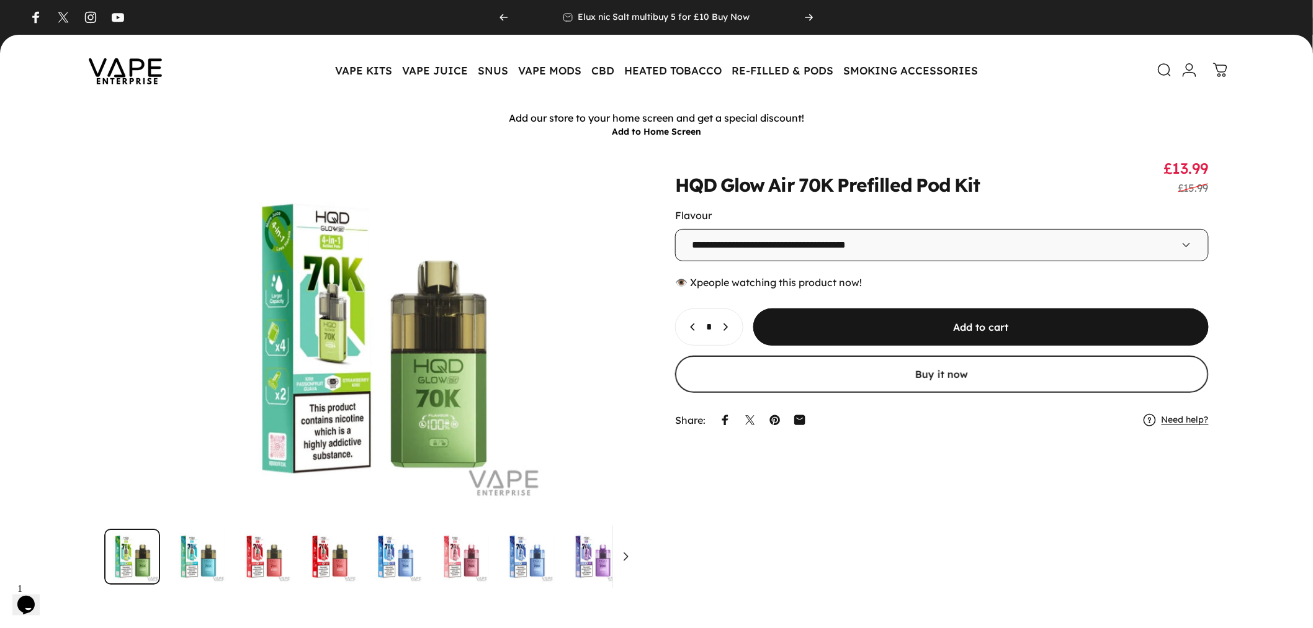
click at [1236, 192] on div "**********" at bounding box center [657, 372] width 1254 height 426
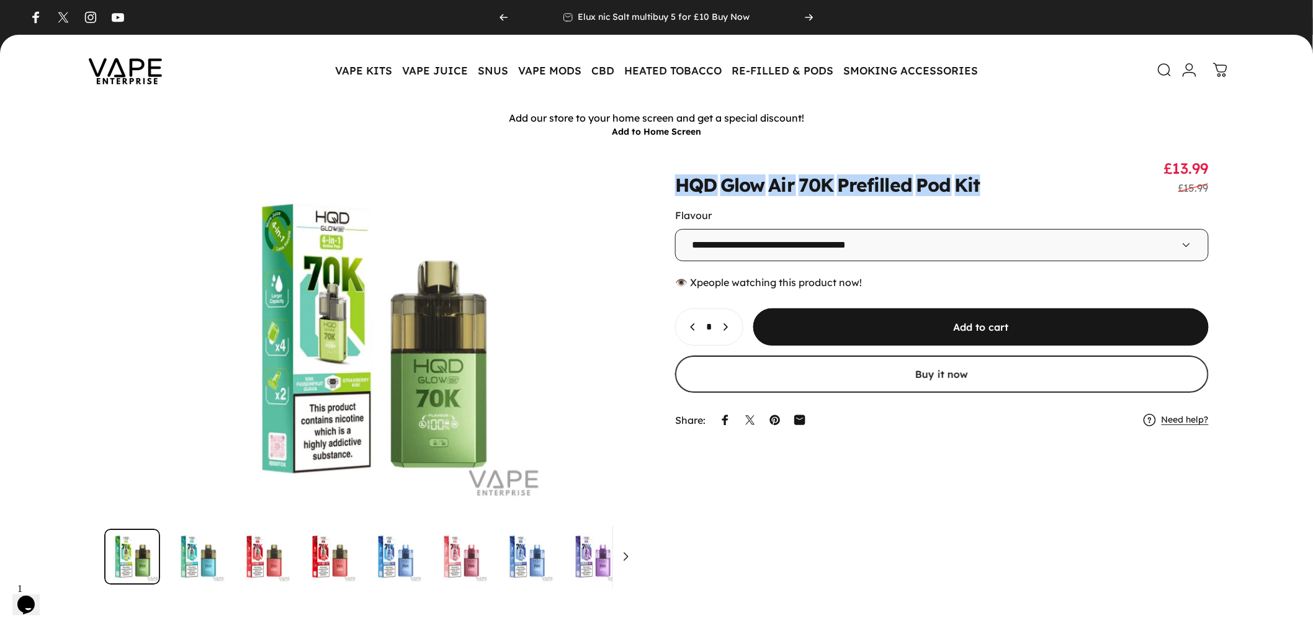
drag, startPoint x: 808, startPoint y: 188, endPoint x: 1004, endPoint y: 184, distance: 195.5
click at [1004, 184] on div "**********" at bounding box center [657, 372] width 1254 height 426
copy split-words "HQD Glow Air 70K Prefilled Pod Kit"
click at [1163, 65] on icon at bounding box center [1165, 68] width 15 height 15
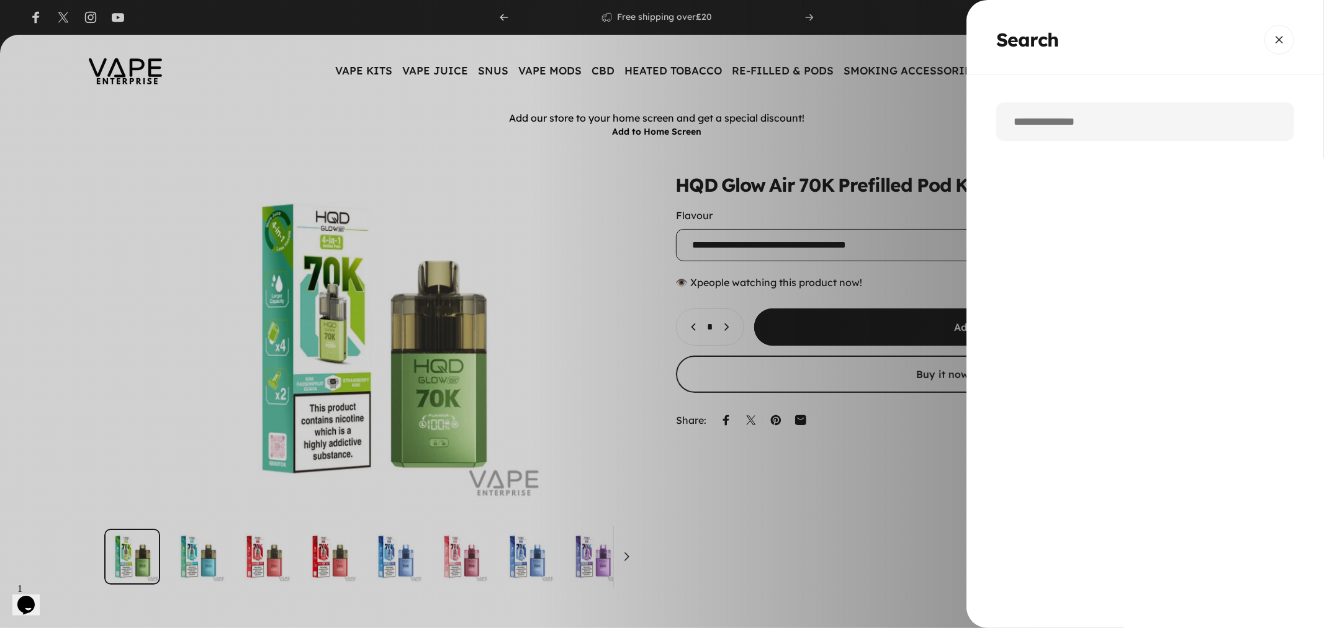
click at [1125, 132] on input "Search" at bounding box center [1145, 121] width 298 height 38
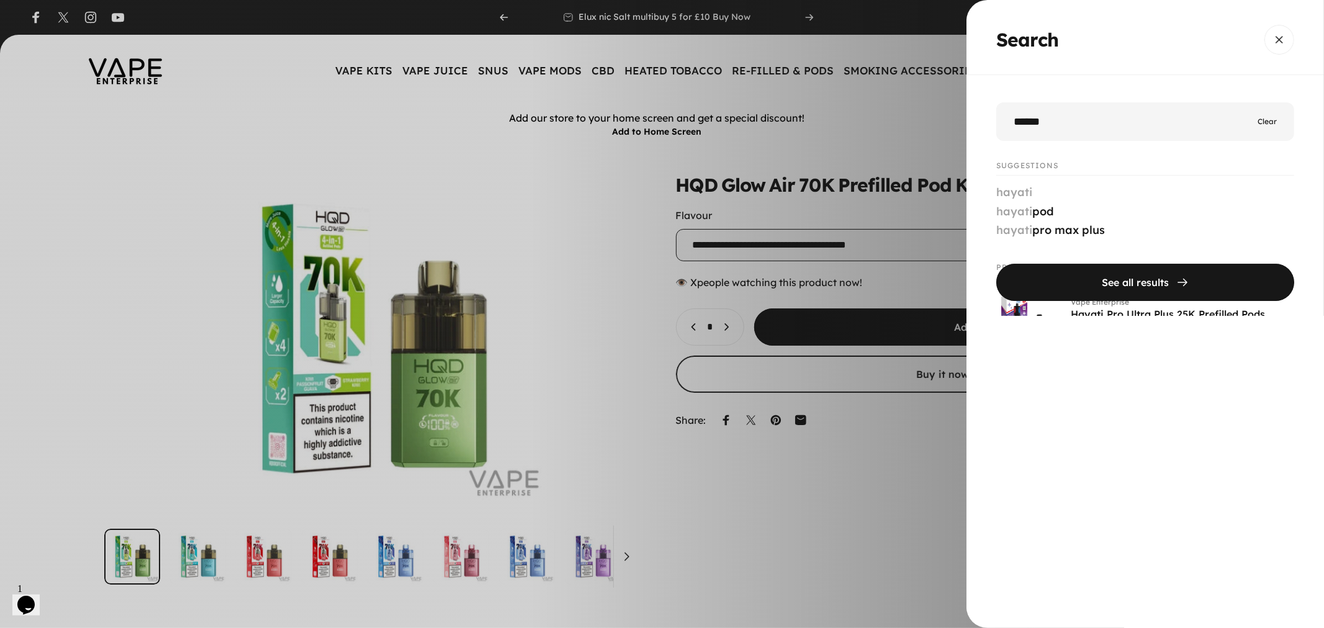
type input "******"
click at [996, 264] on button "See all results" at bounding box center [1145, 282] width 298 height 37
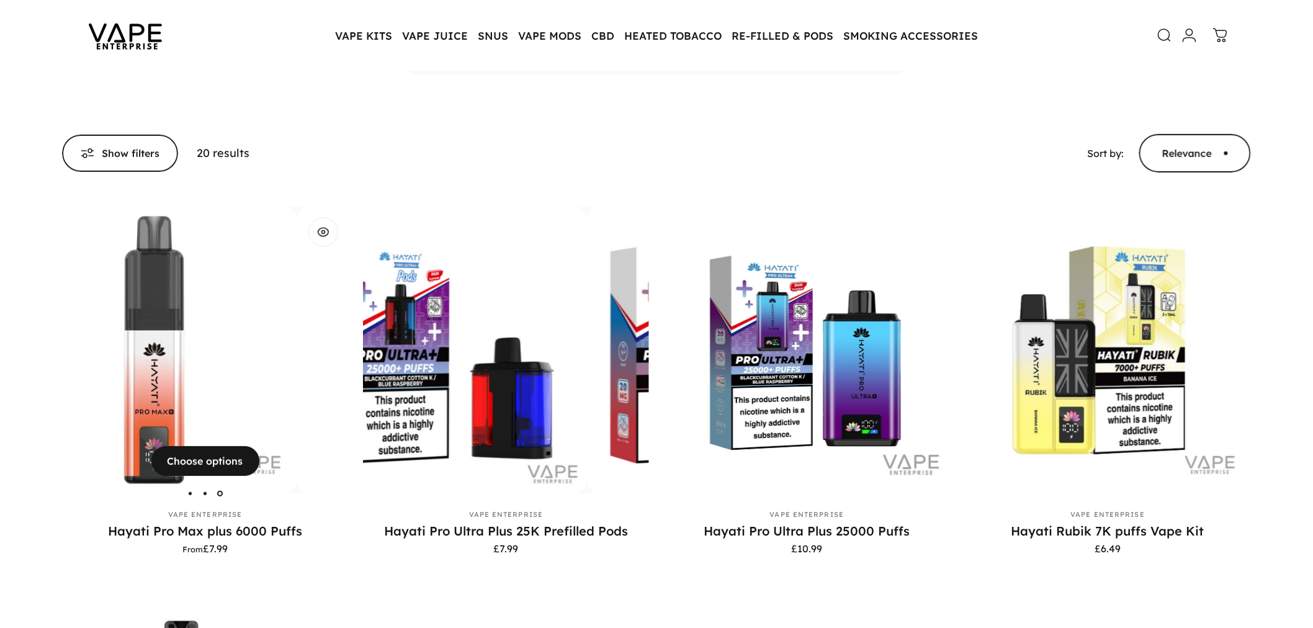
click at [263, 317] on img "Hayati Pro Max plus 6000 Puffs" at bounding box center [154, 350] width 286 height 286
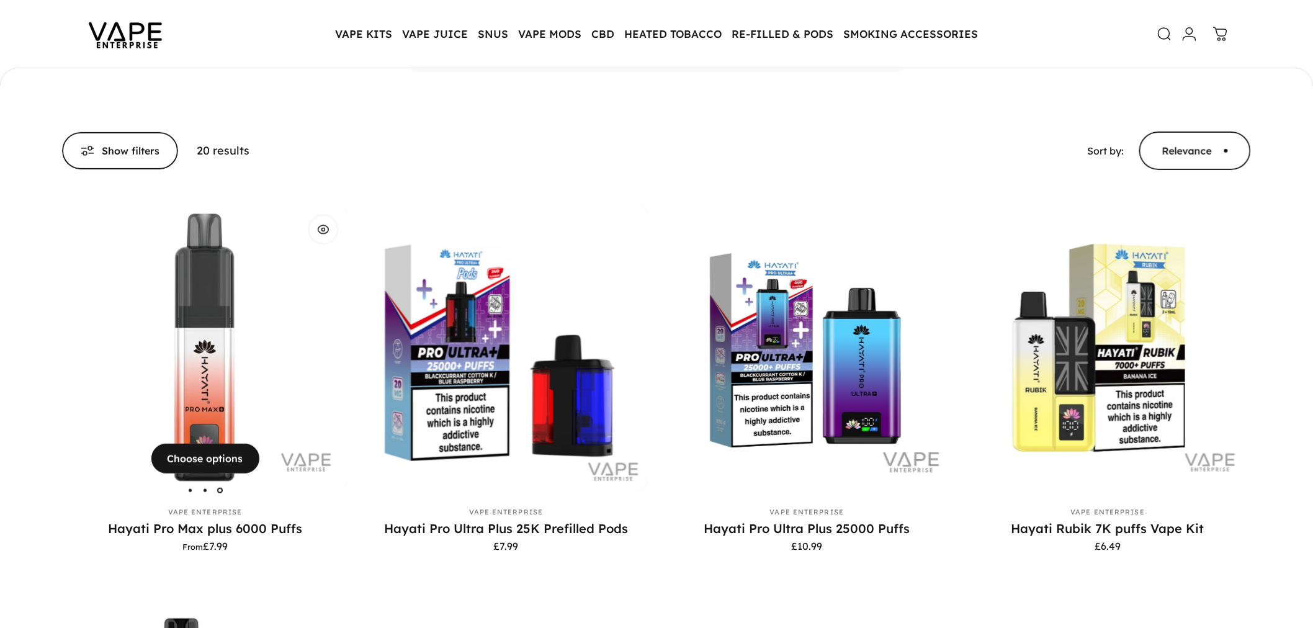
scroll to position [173, 0]
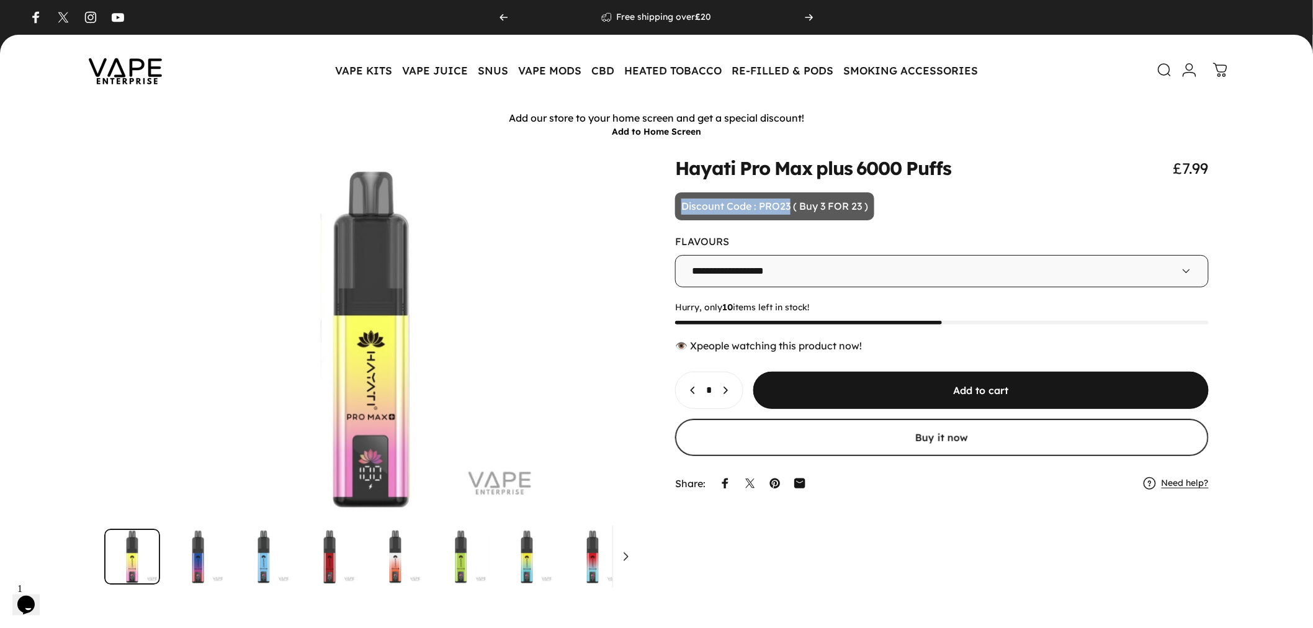
drag, startPoint x: 672, startPoint y: 208, endPoint x: 791, endPoint y: 204, distance: 119.2
click at [791, 204] on div at bounding box center [657, 372] width 1254 height 426
copy p "Discount Code : PRO23"
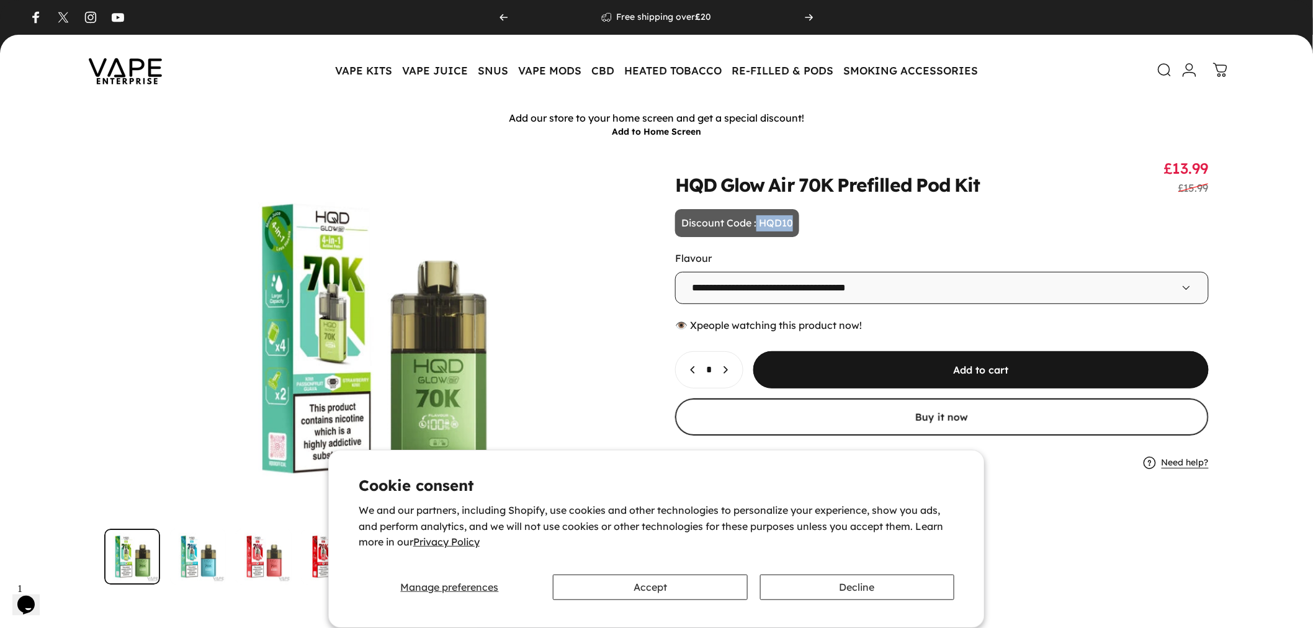
drag, startPoint x: 758, startPoint y: 222, endPoint x: 827, endPoint y: 225, distance: 69.6
click at [827, 225] on animate-element "**********" at bounding box center [942, 317] width 534 height 317
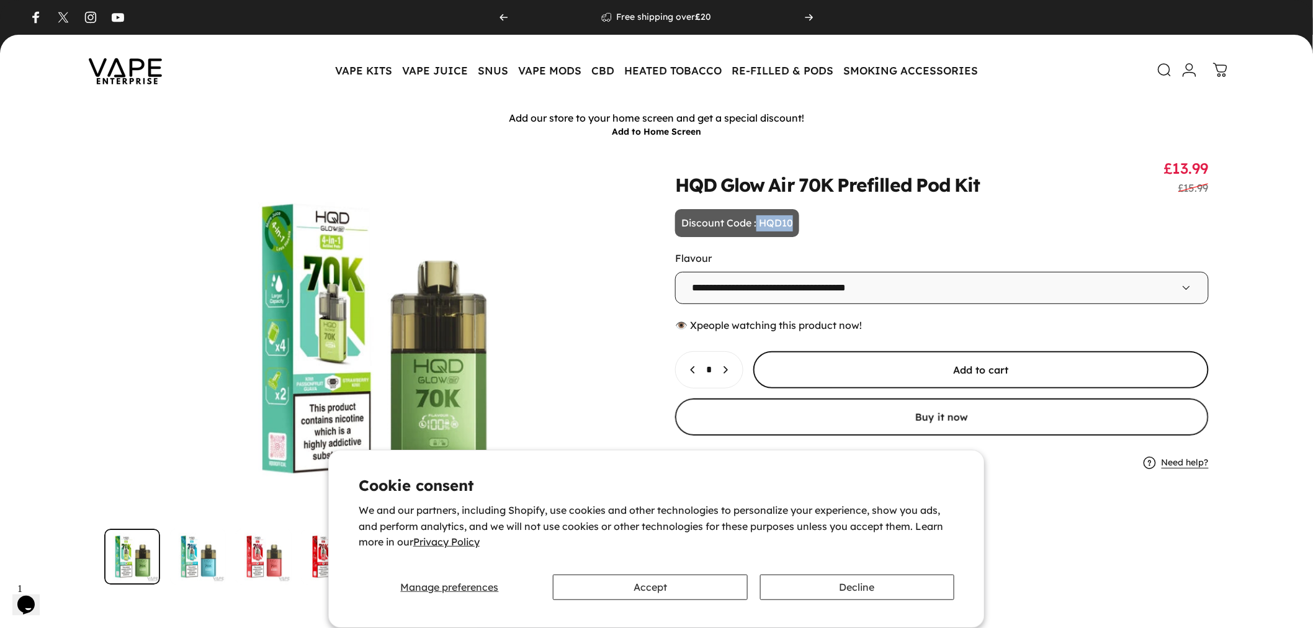
copy p "HQD10"
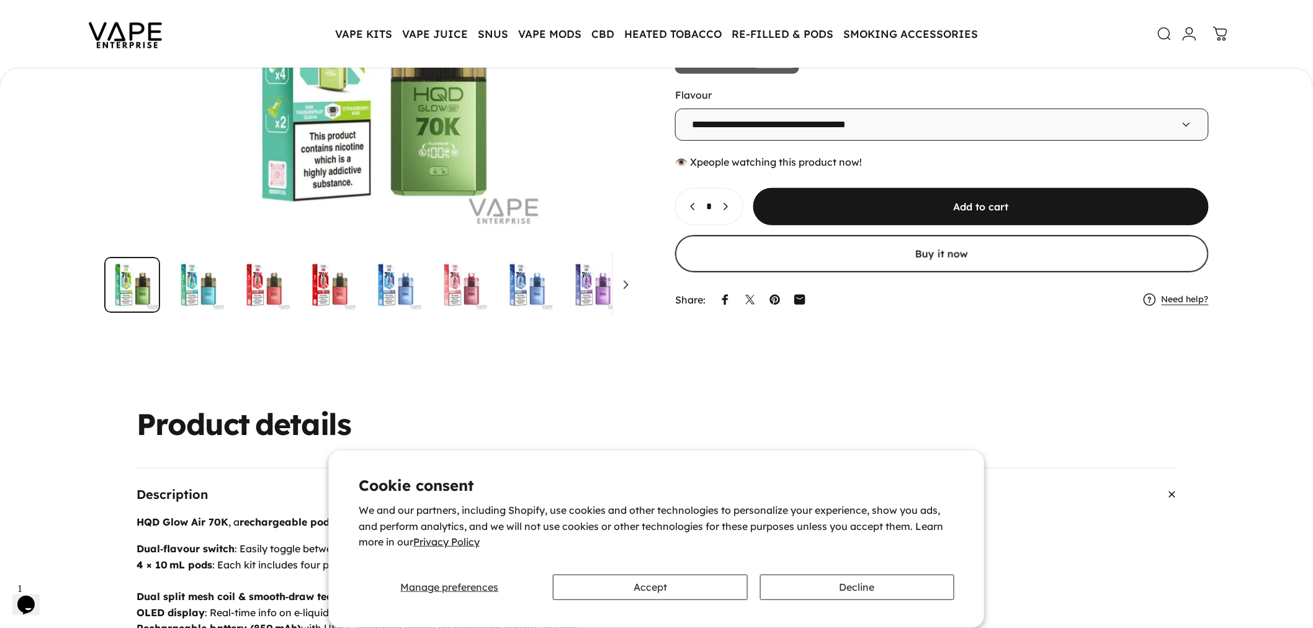
scroll to position [135, 0]
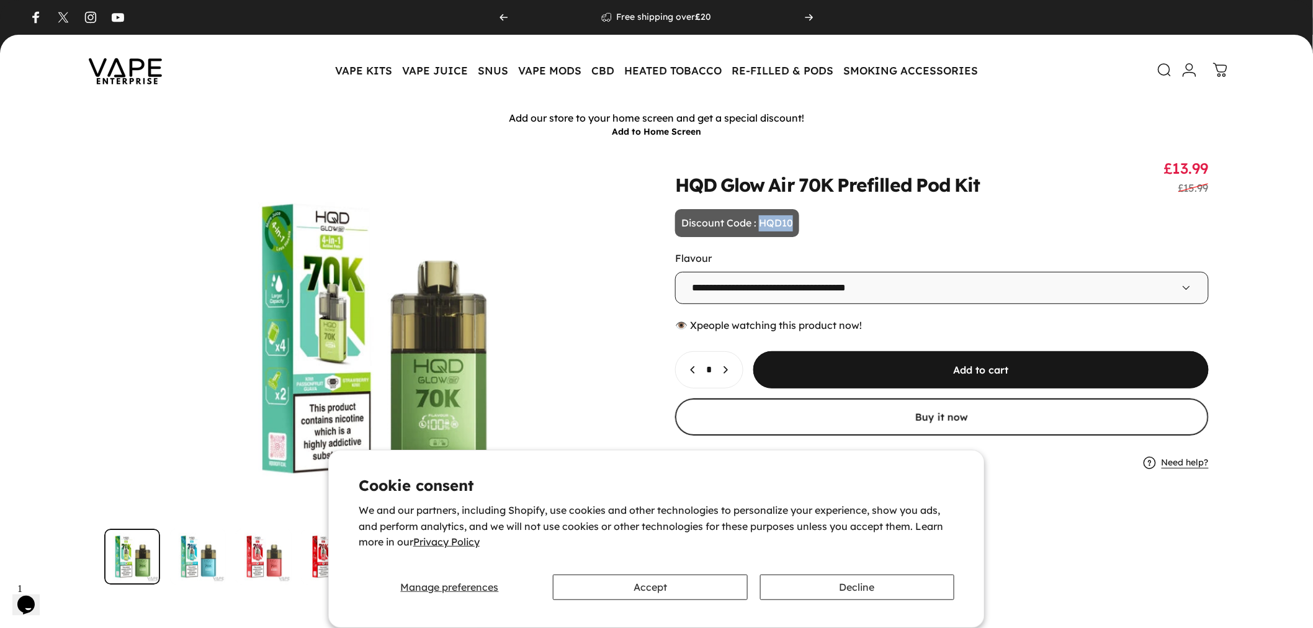
drag, startPoint x: 758, startPoint y: 219, endPoint x: 866, endPoint y: 222, distance: 108.0
click at [866, 222] on animate-element "**********" at bounding box center [942, 317] width 534 height 317
copy p "HQD10"
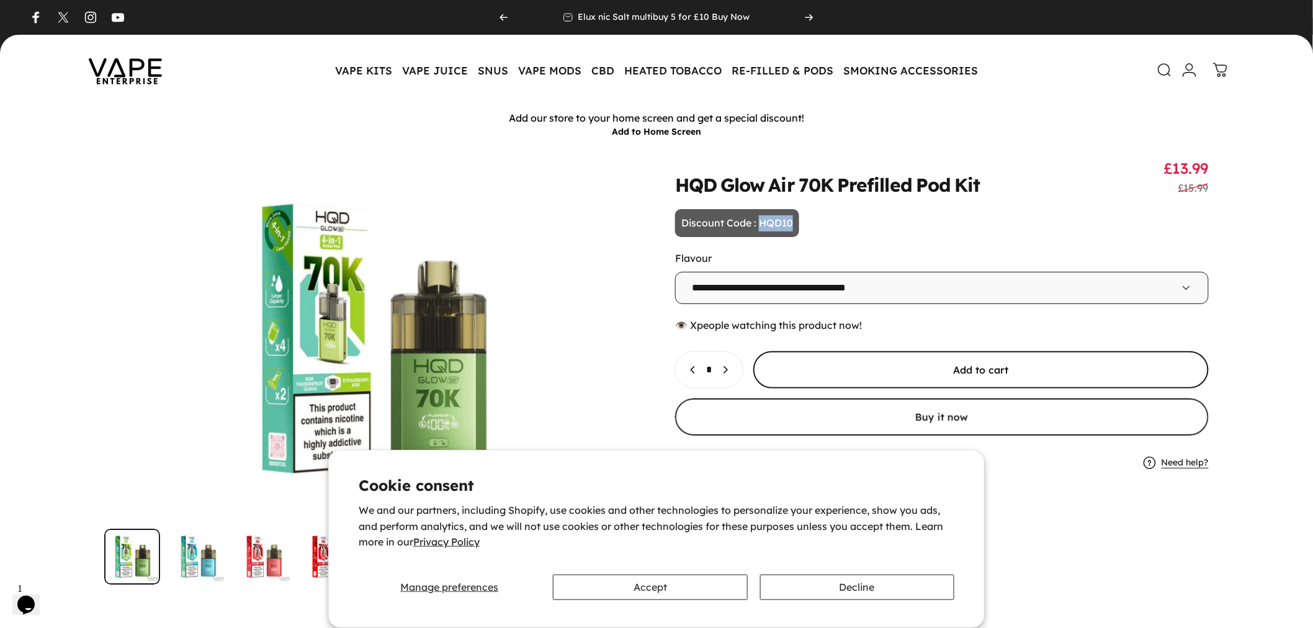
click at [957, 373] on span "submit" at bounding box center [981, 360] width 683 height 74
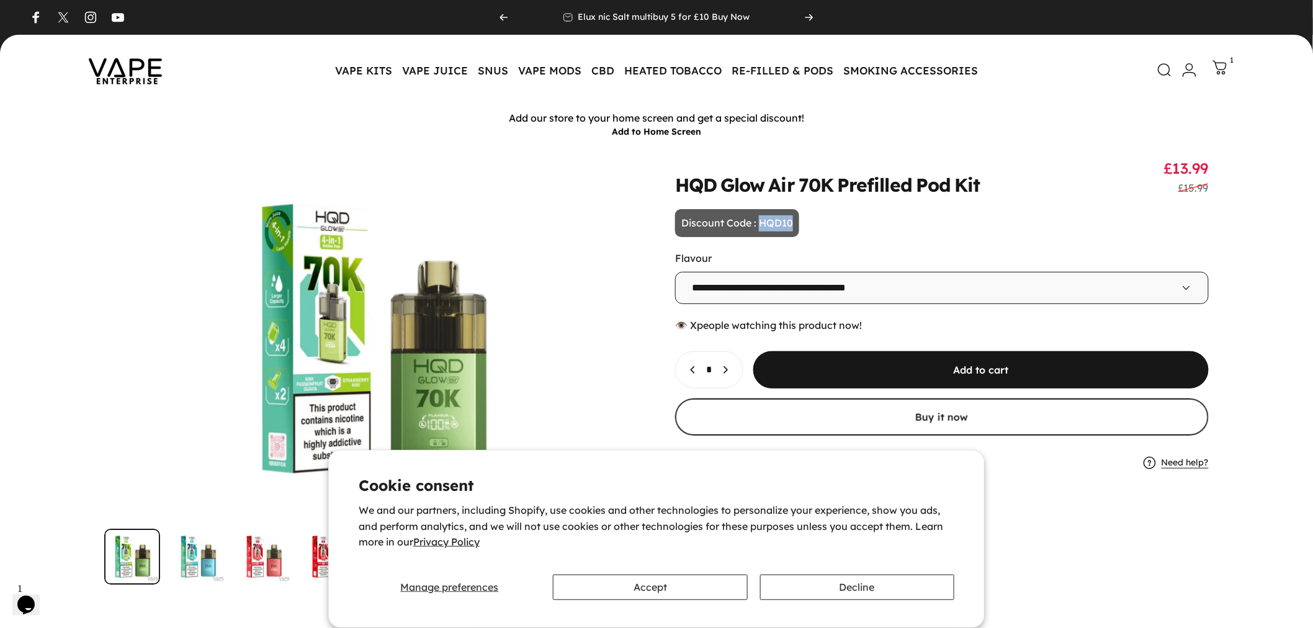
click at [1219, 58] on link "Cart 1" at bounding box center [1219, 67] width 27 height 27
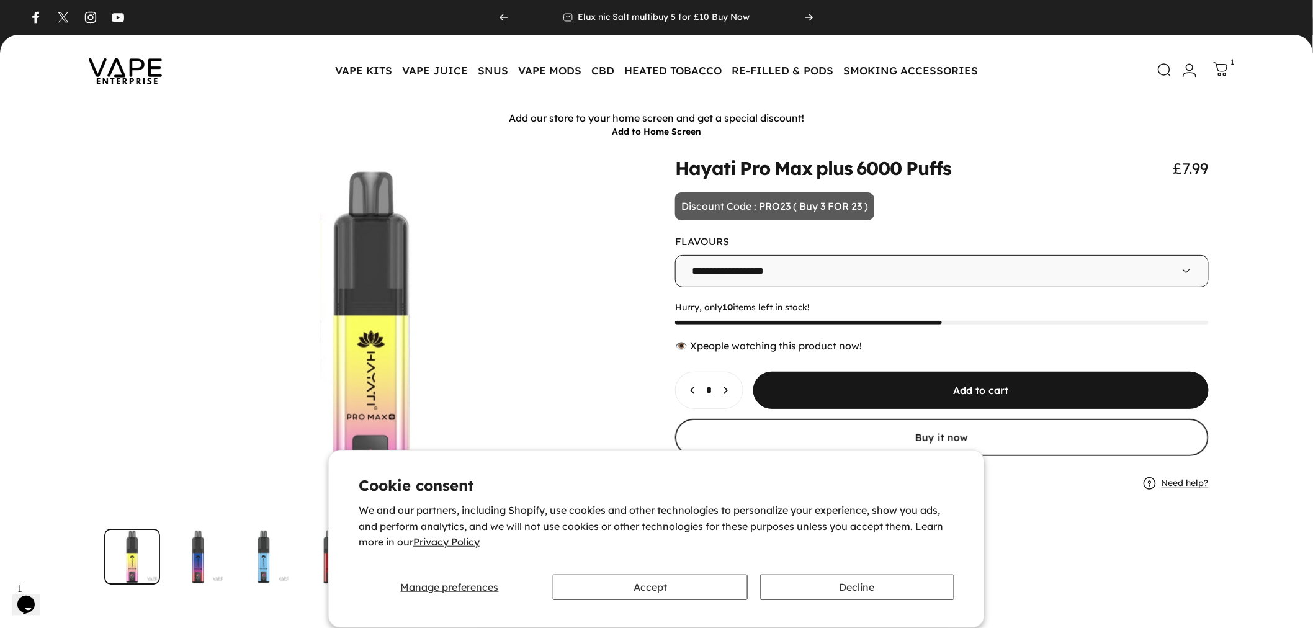
click at [1224, 66] on icon at bounding box center [1221, 69] width 15 height 15
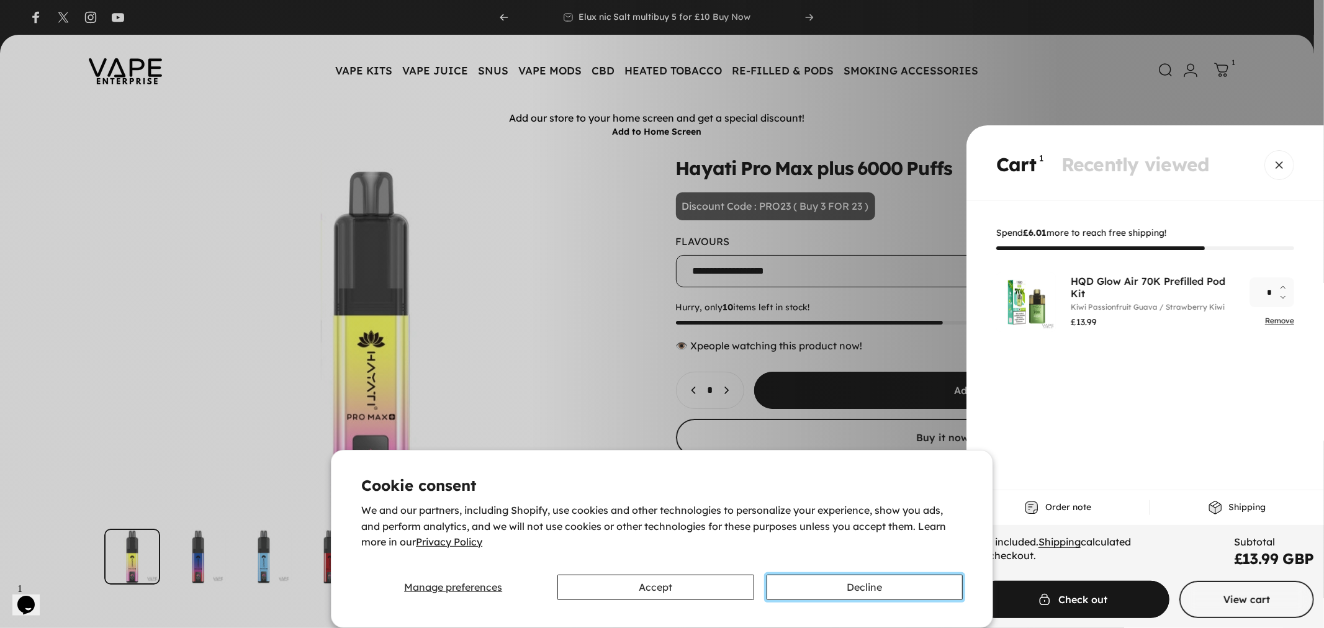
click at [874, 575] on button "Decline" at bounding box center [864, 587] width 196 height 25
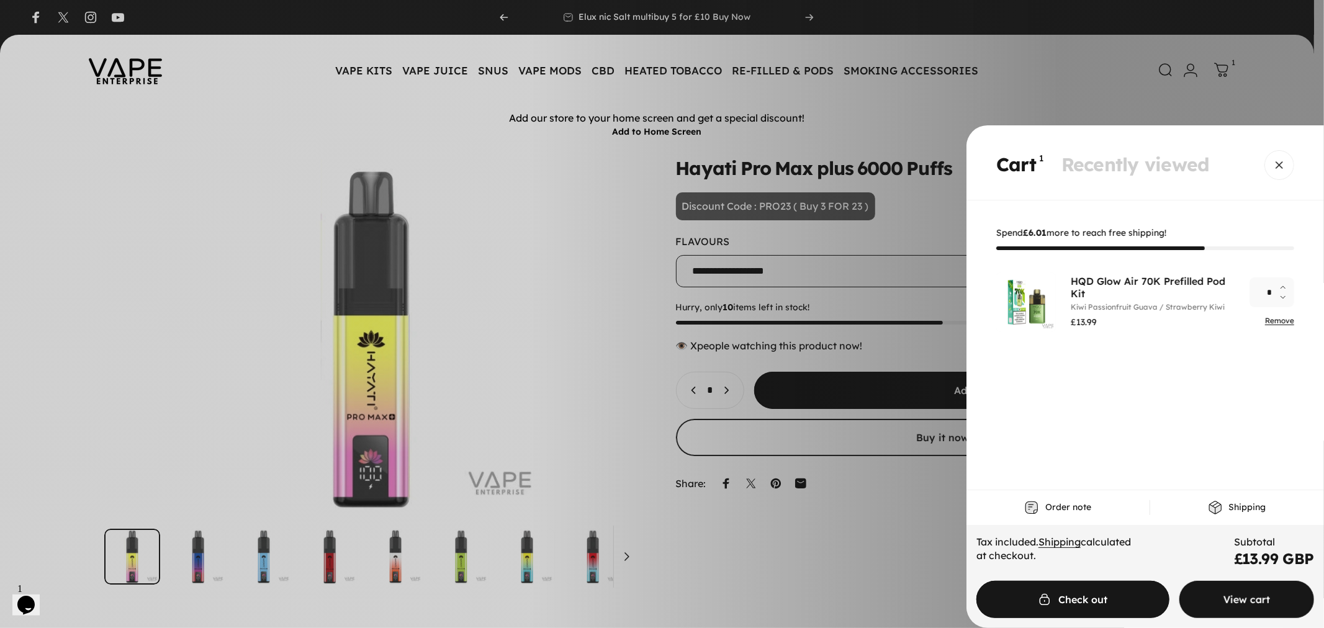
click at [1238, 594] on span "Cart" at bounding box center [1246, 599] width 202 height 74
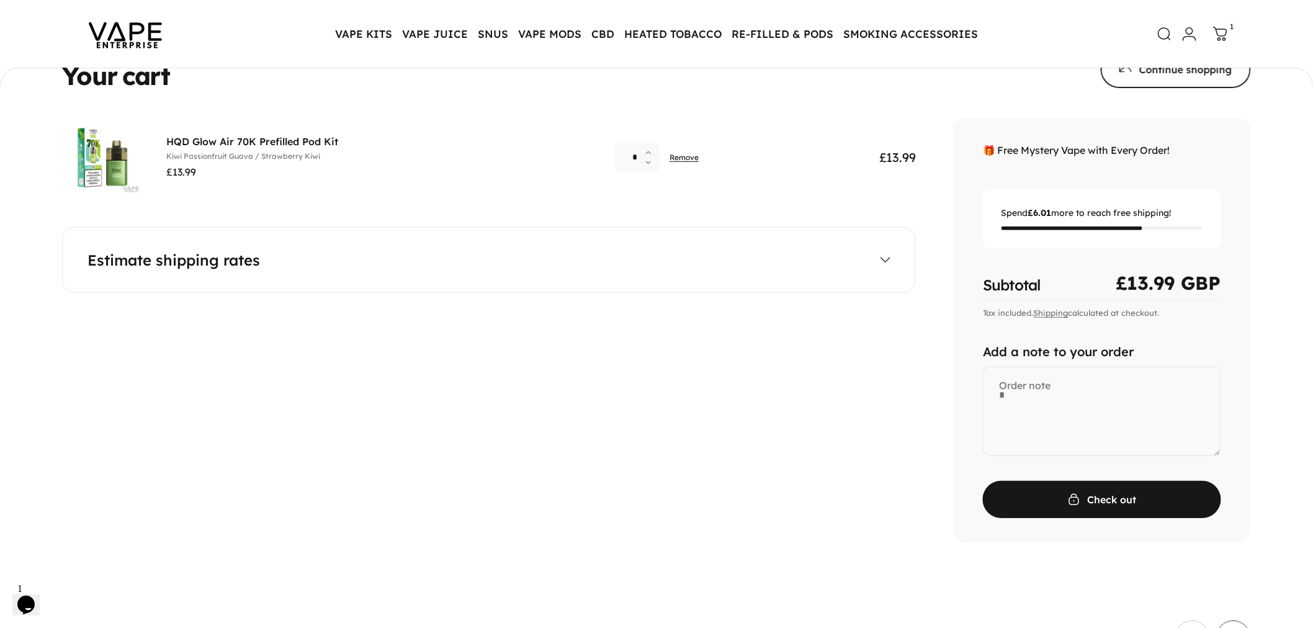
scroll to position [134, 0]
click at [1022, 396] on textarea "Order note" at bounding box center [1102, 411] width 238 height 89
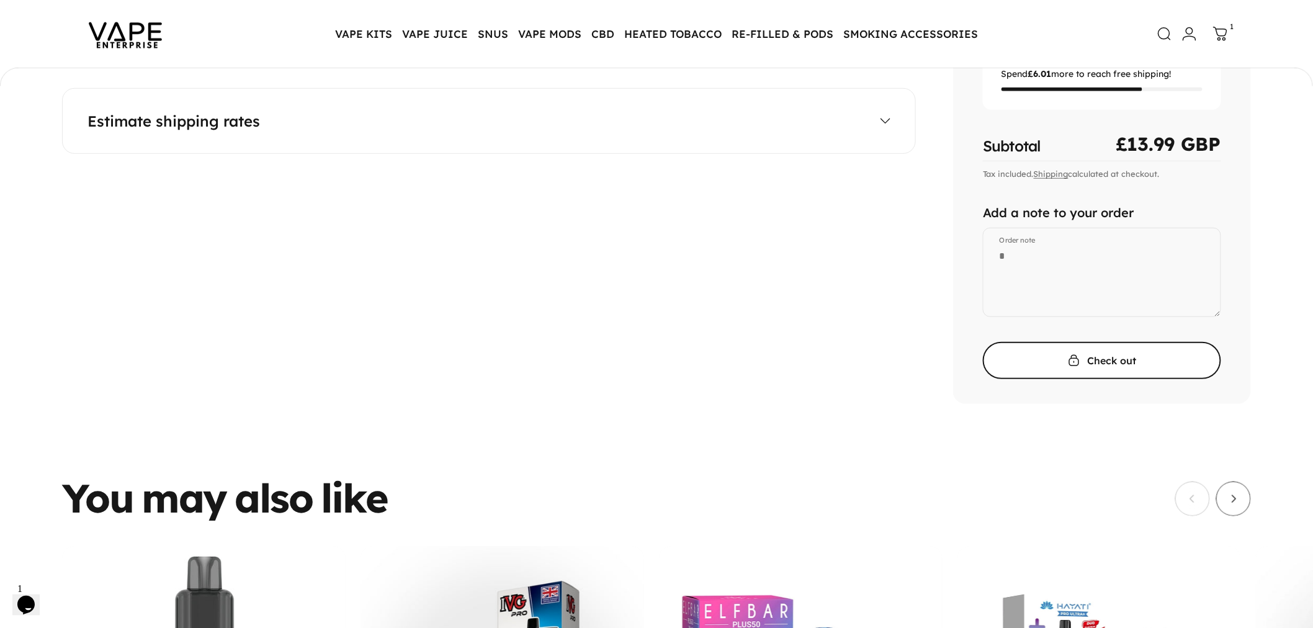
scroll to position [273, 0]
click at [1055, 344] on span "submit" at bounding box center [1101, 361] width 357 height 74
